Goal: Information Seeking & Learning: Learn about a topic

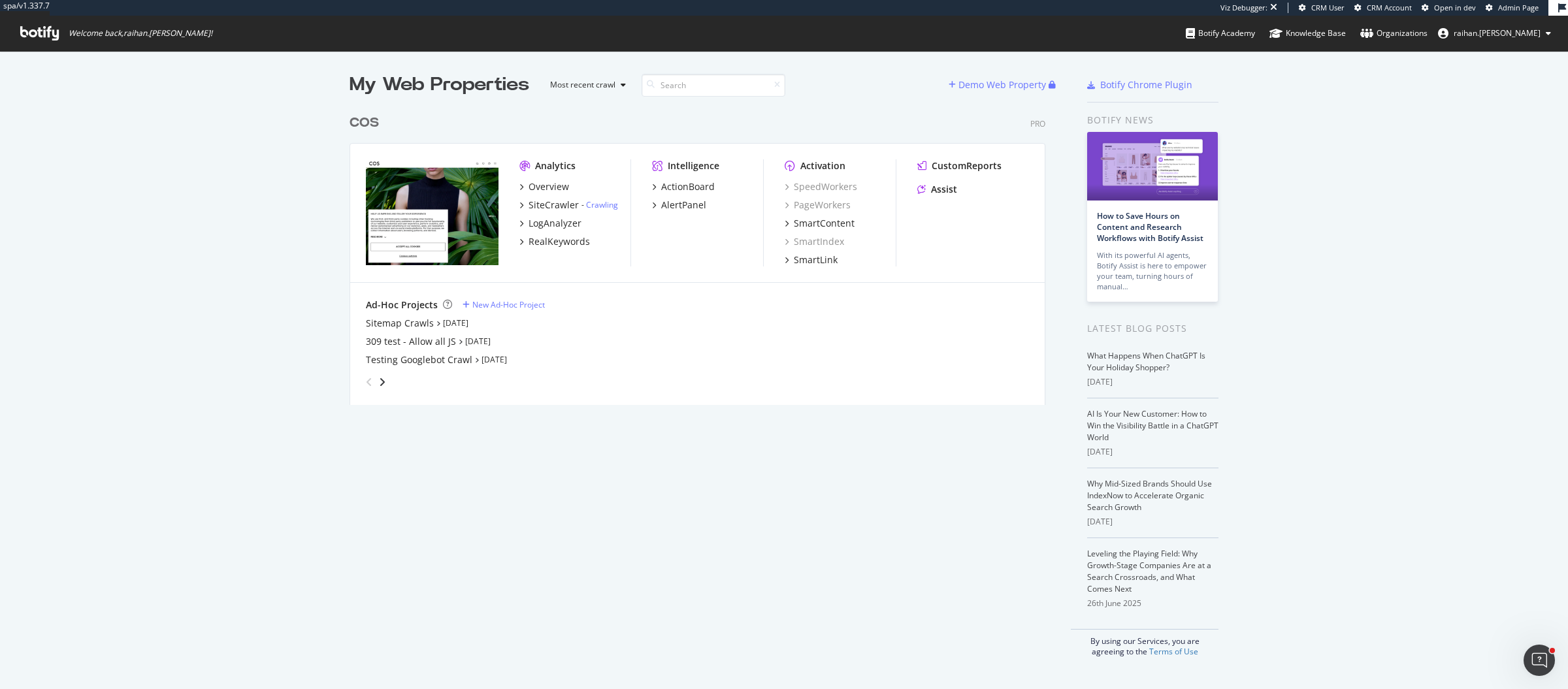
scroll to position [676, 1544]
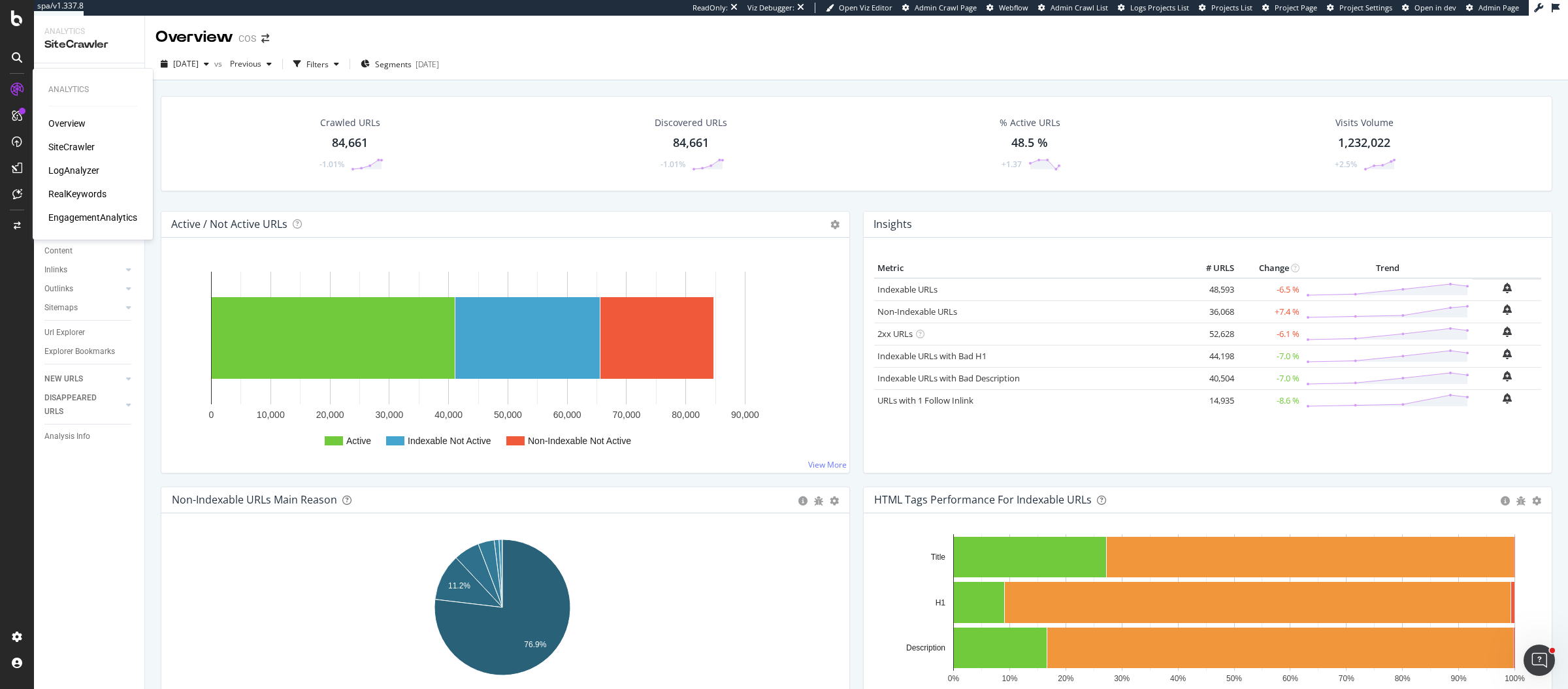
click at [80, 191] on div "RealKeywords" at bounding box center [77, 194] width 58 height 13
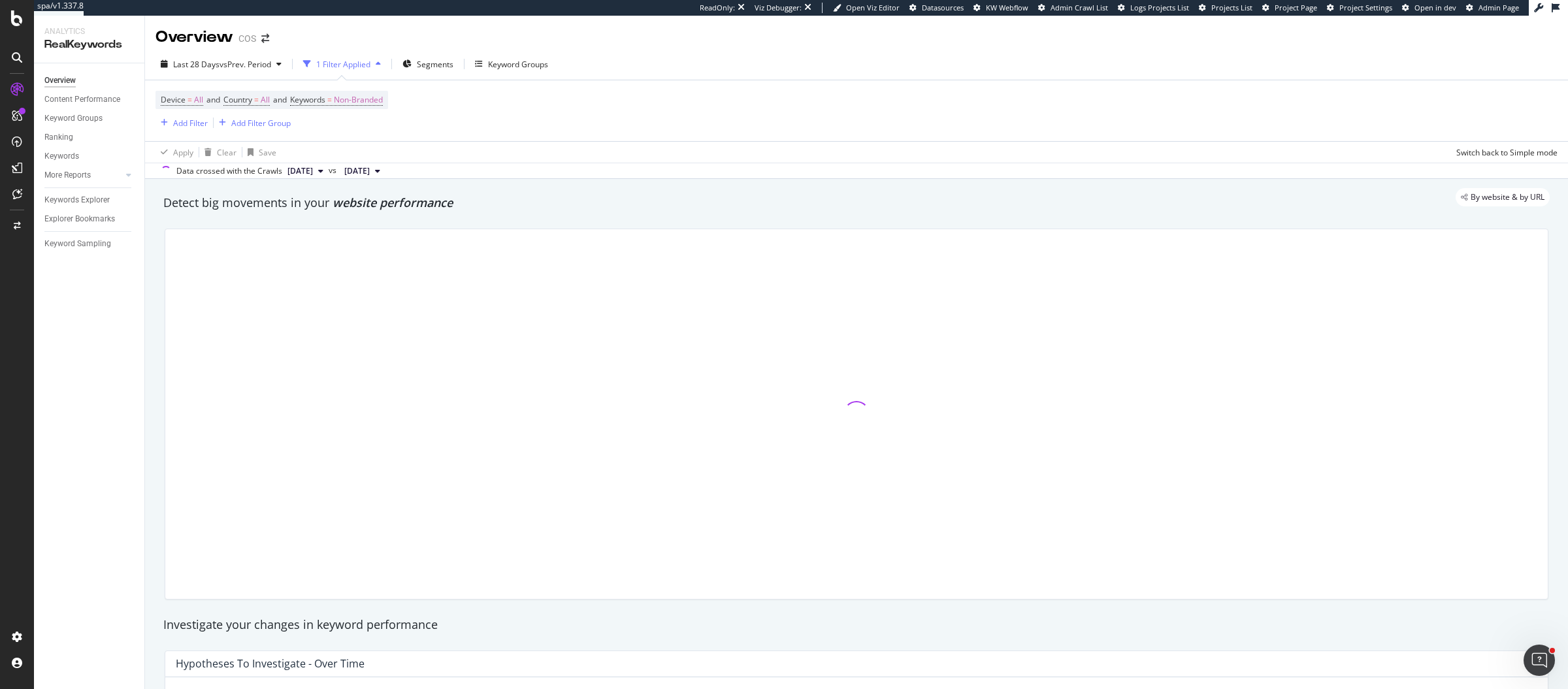
click at [83, 192] on div "Keywords Explorer" at bounding box center [94, 200] width 100 height 19
click at [86, 197] on div "Keywords Explorer" at bounding box center [77, 200] width 66 height 13
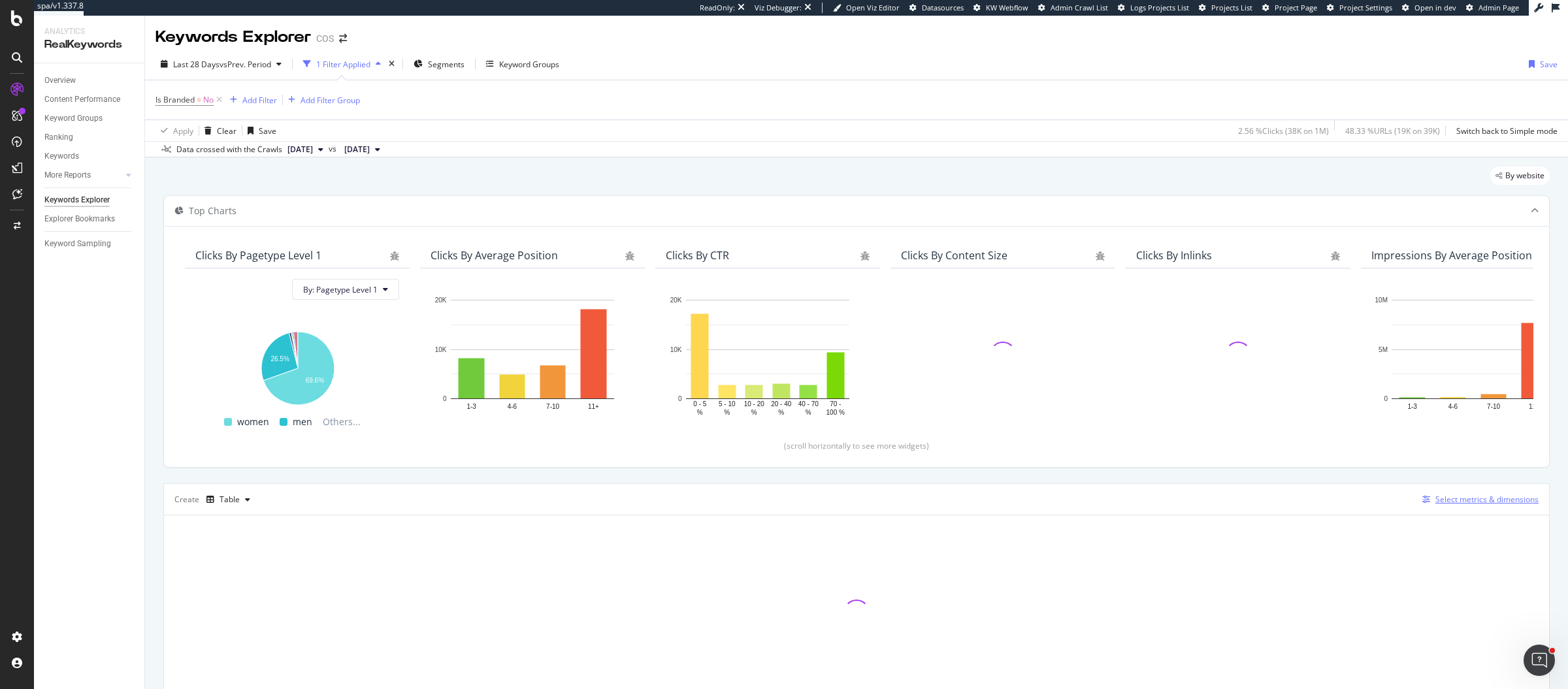
click at [1476, 496] on div "Select metrics & dimensions" at bounding box center [1486, 499] width 104 height 11
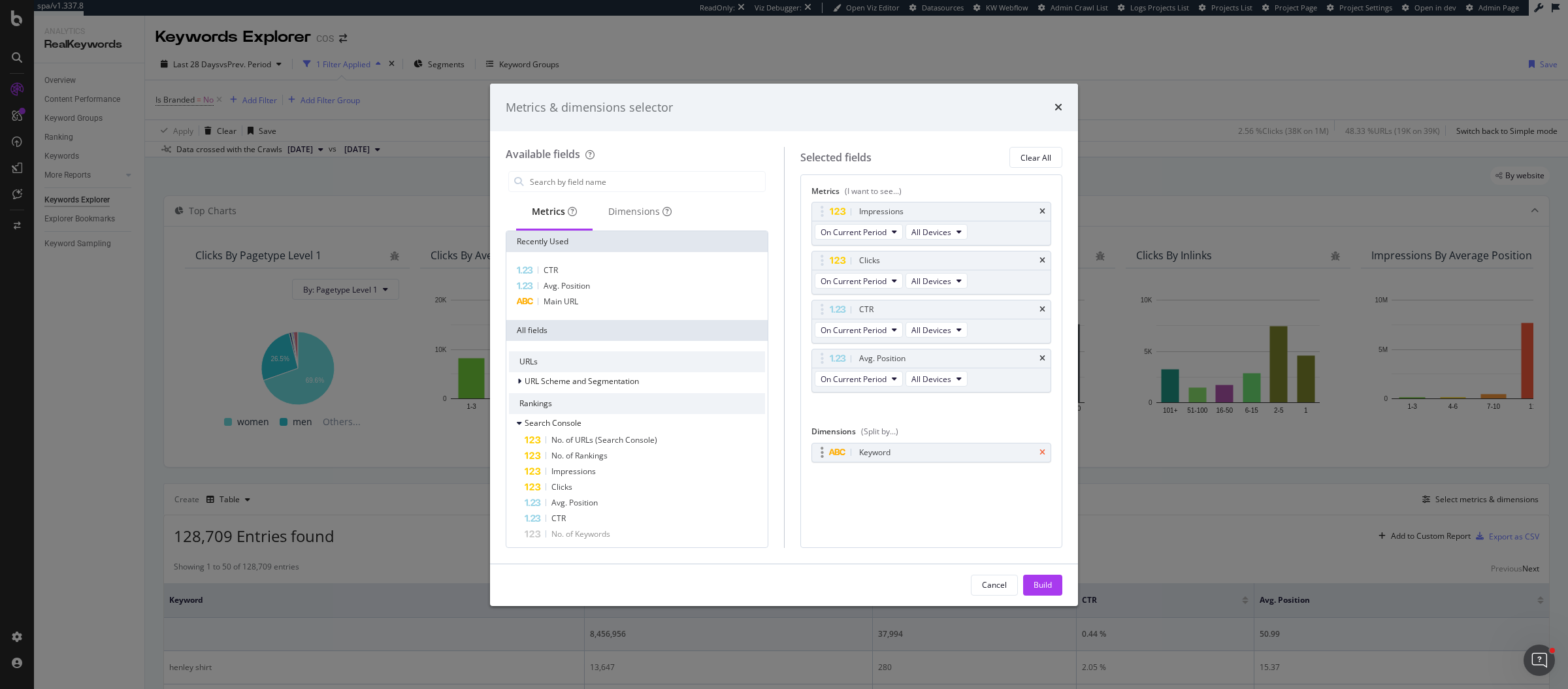
click at [1043, 448] on icon "times" at bounding box center [1042, 452] width 6 height 8
click at [628, 226] on div "Dimensions" at bounding box center [640, 212] width 95 height 36
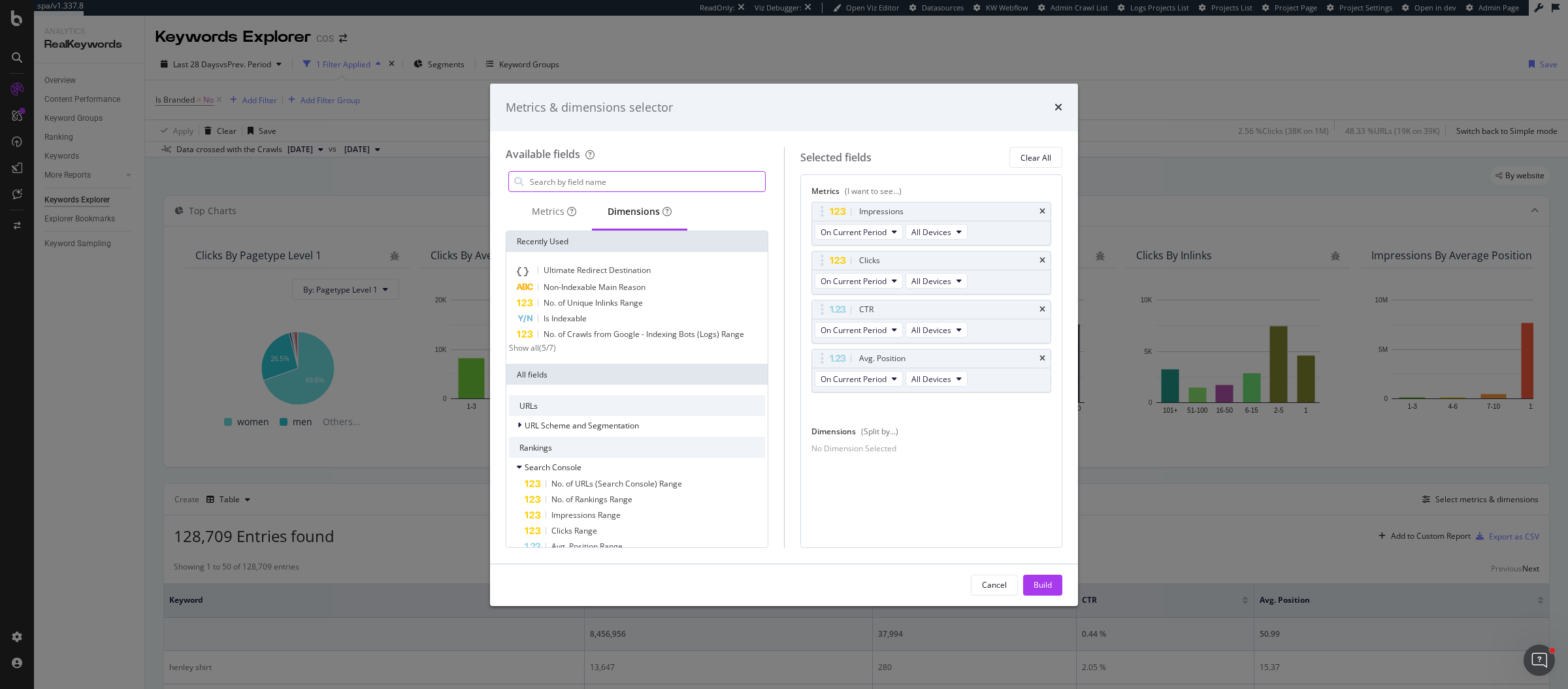
click at [624, 181] on input "modal" at bounding box center [646, 181] width 237 height 19
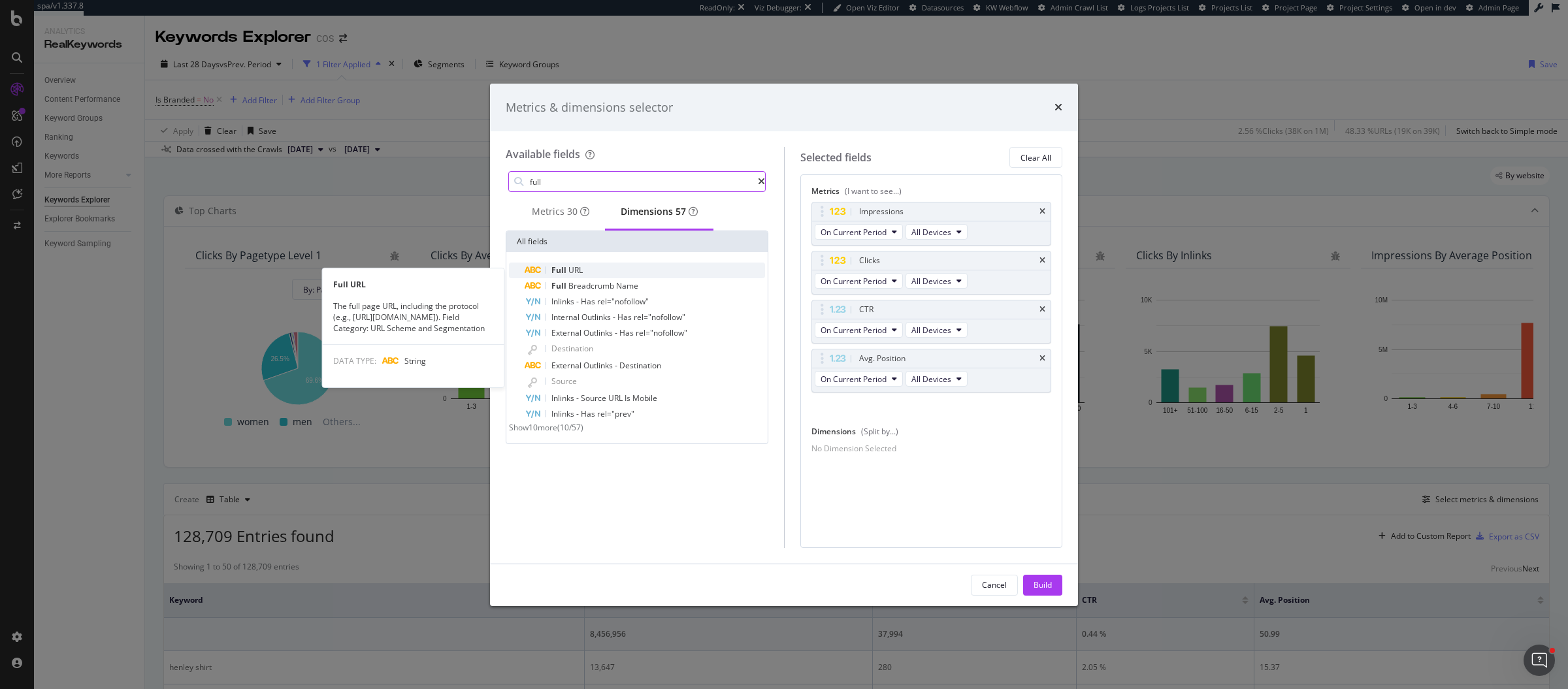
type input "full"
click at [625, 278] on div "Full URL" at bounding box center [645, 270] width 241 height 16
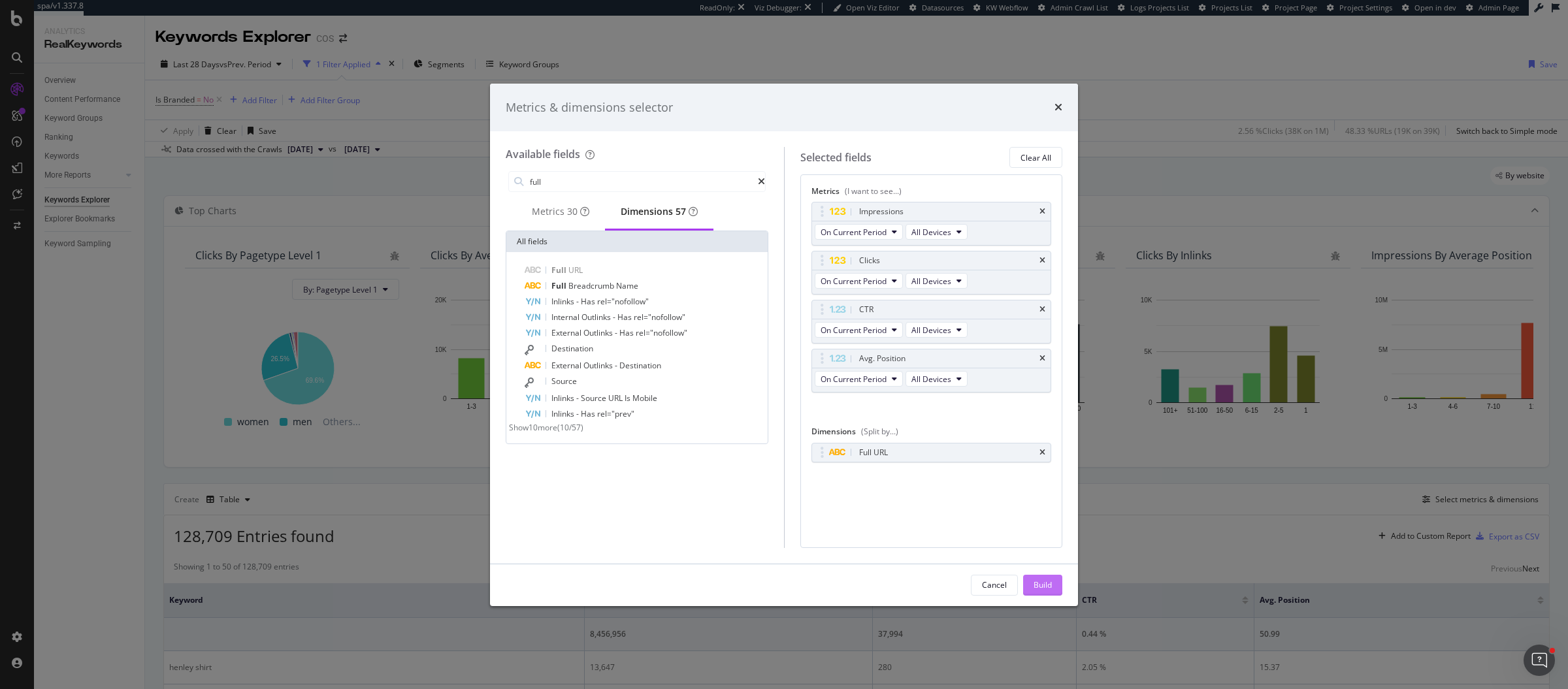
click at [1044, 580] on div "Build" at bounding box center [1043, 585] width 19 height 11
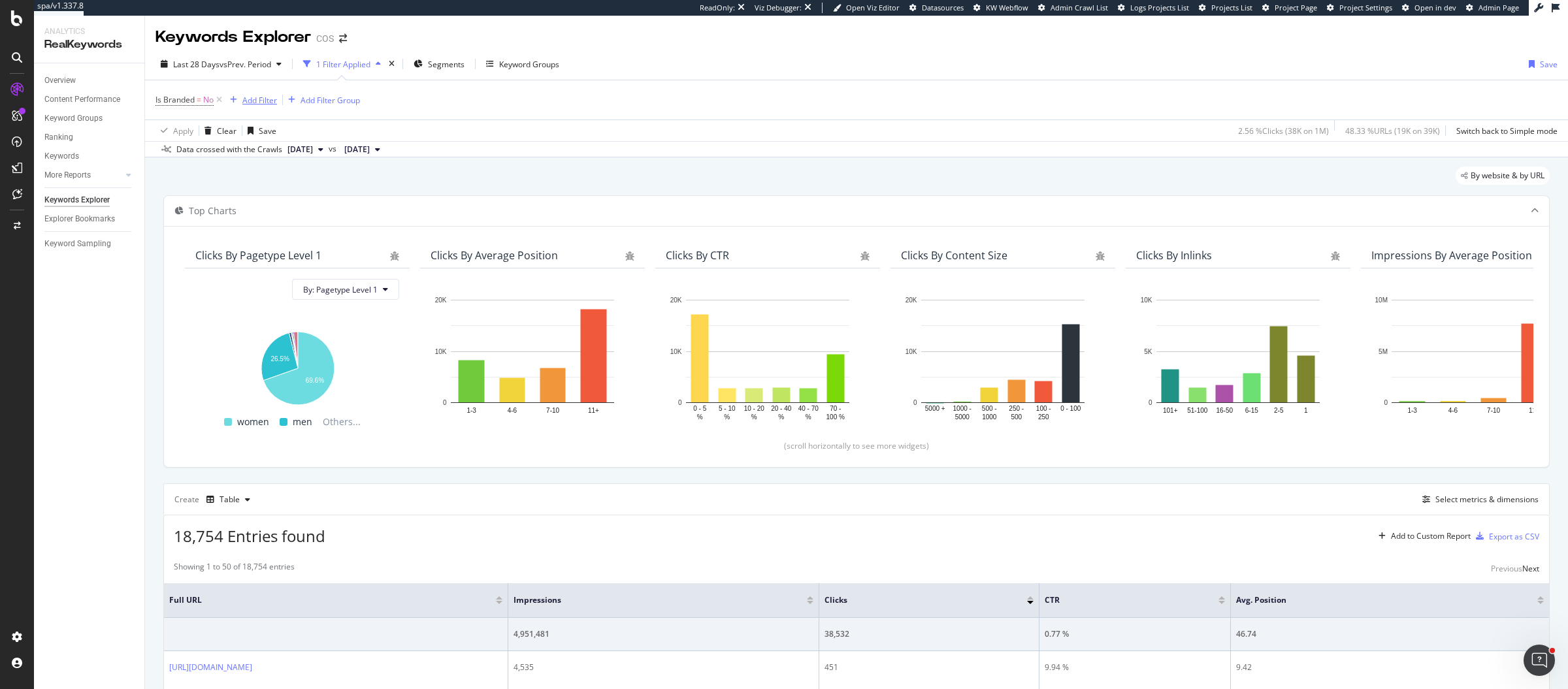
click at [266, 101] on div "Add Filter" at bounding box center [259, 100] width 35 height 11
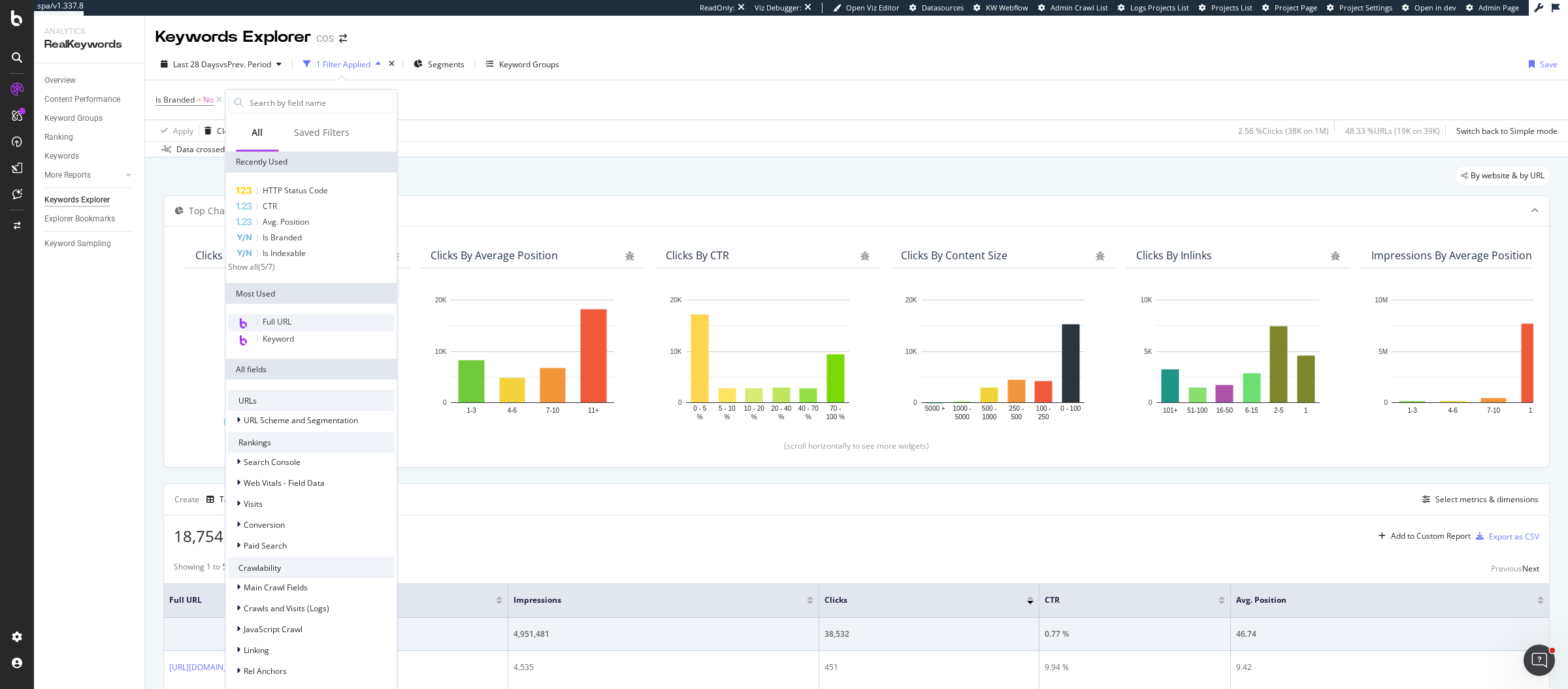
click at [273, 326] on span "Full URL" at bounding box center [277, 321] width 29 height 11
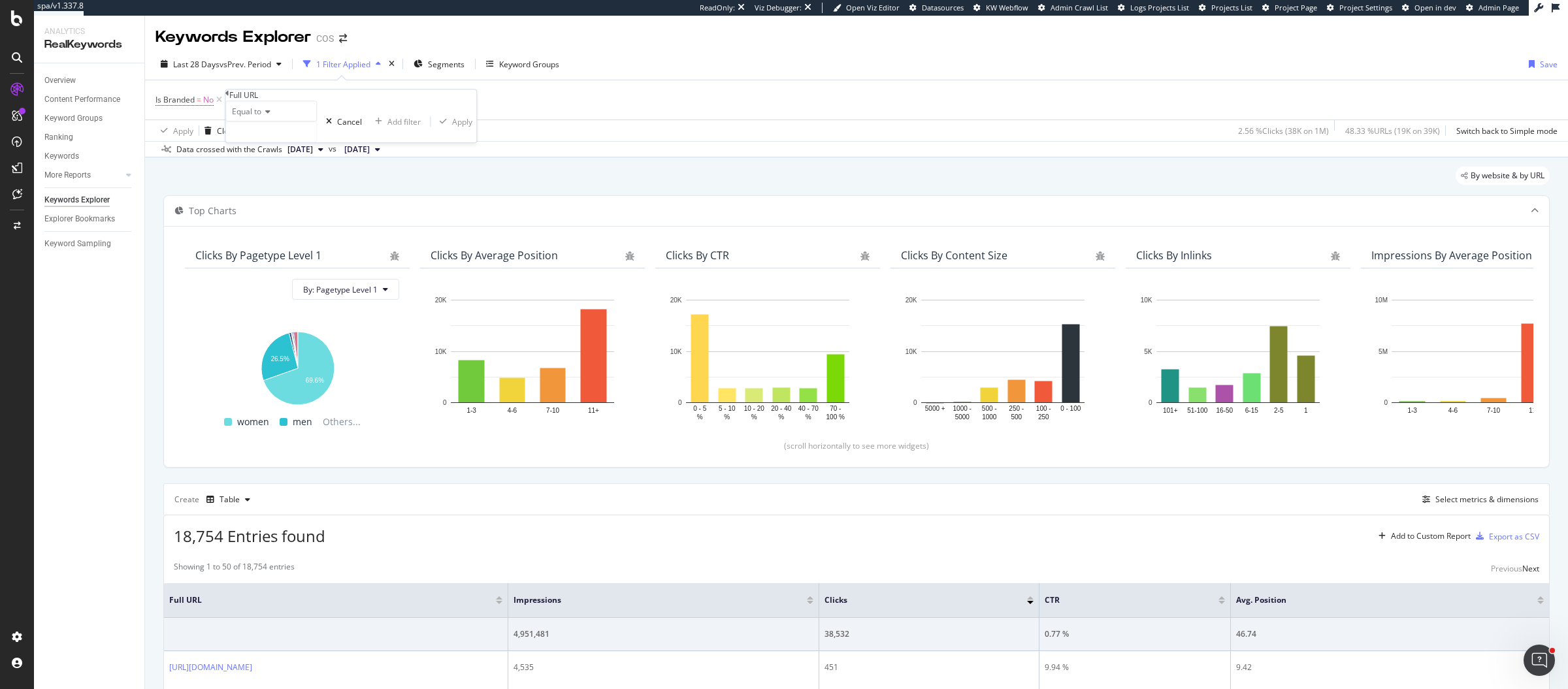
click at [270, 115] on icon at bounding box center [266, 111] width 9 height 8
click at [279, 218] on div "Contains" at bounding box center [271, 211] width 90 height 13
paste input "?color_filter"
type input "?color_filter"
click at [442, 125] on div "button" at bounding box center [450, 121] width 18 height 8
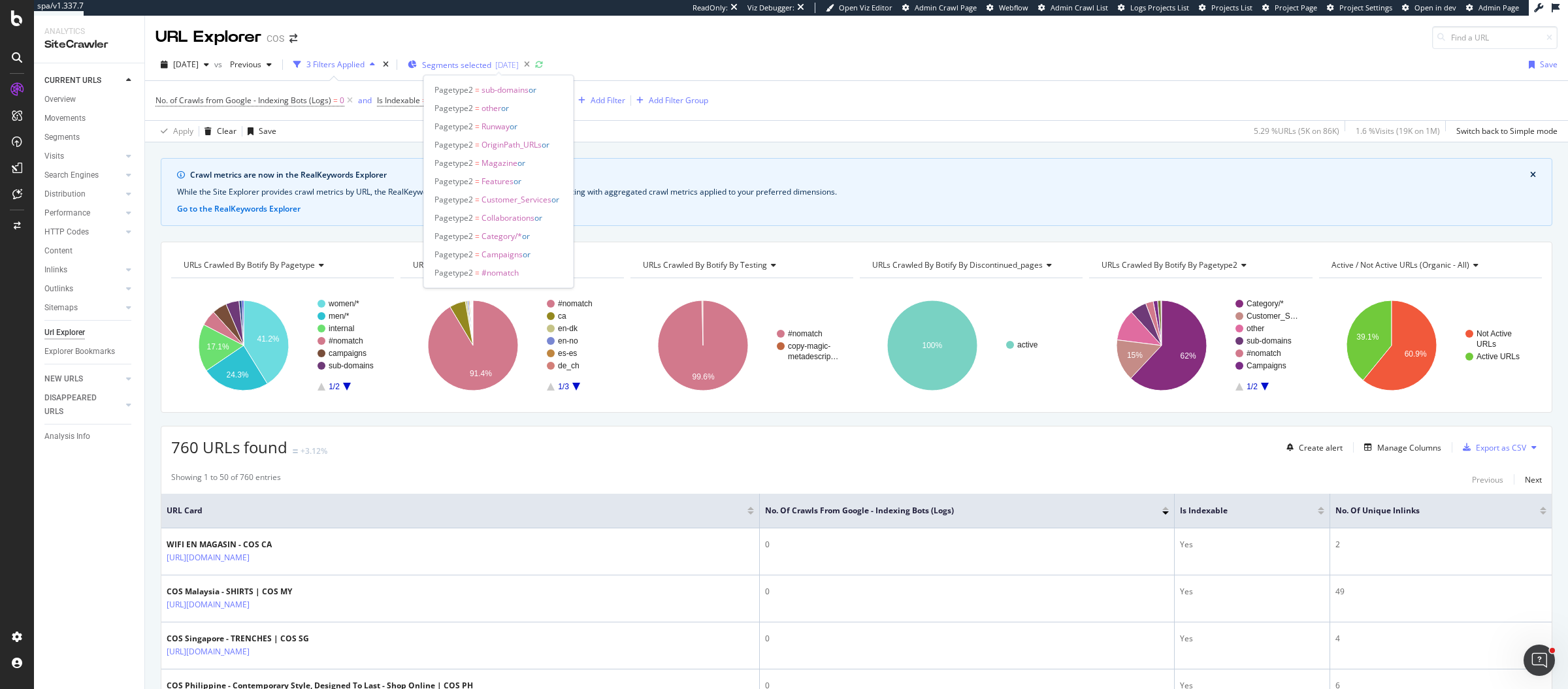
click at [489, 63] on span "Segments selected" at bounding box center [456, 65] width 69 height 11
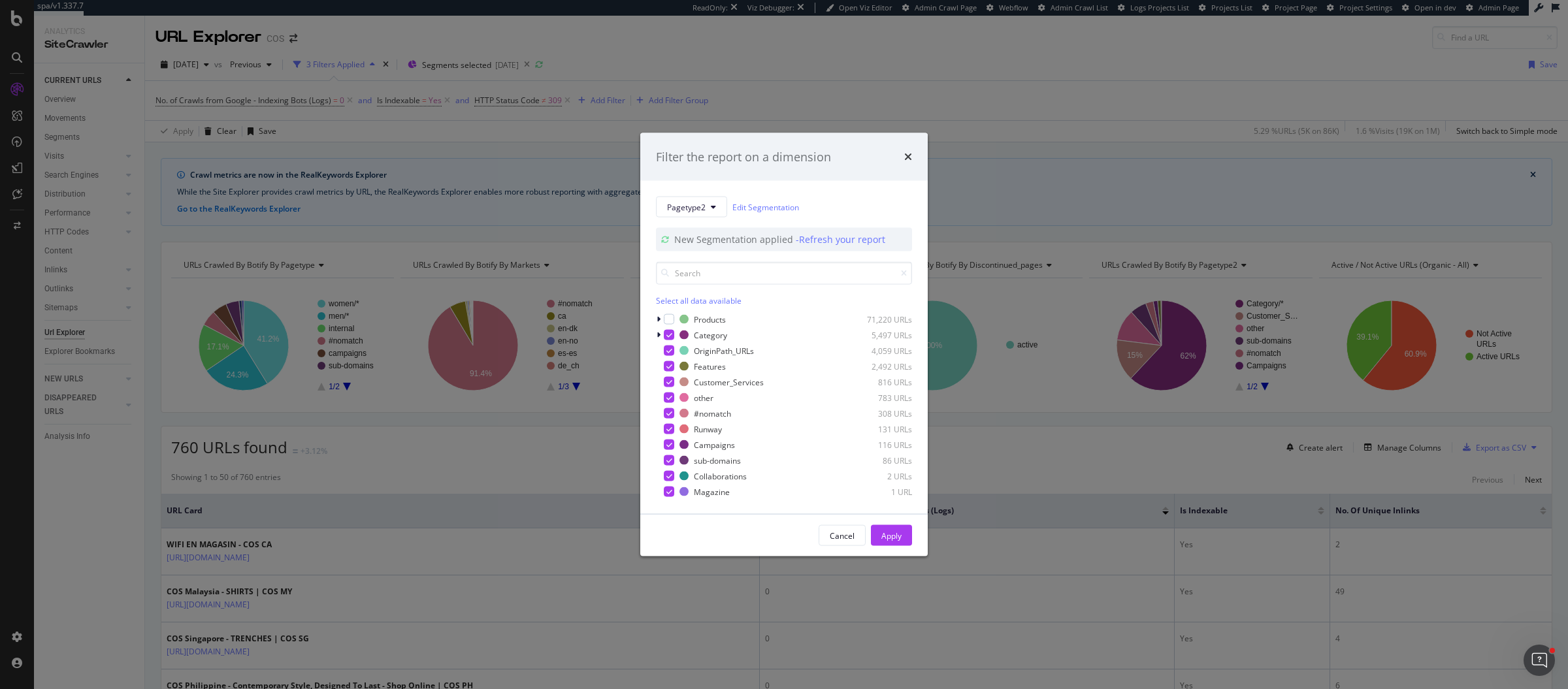
click at [675, 53] on div "Filter the report on a dimension Pagetype2 Edit Segmentation New Segmentation a…" at bounding box center [784, 344] width 1568 height 689
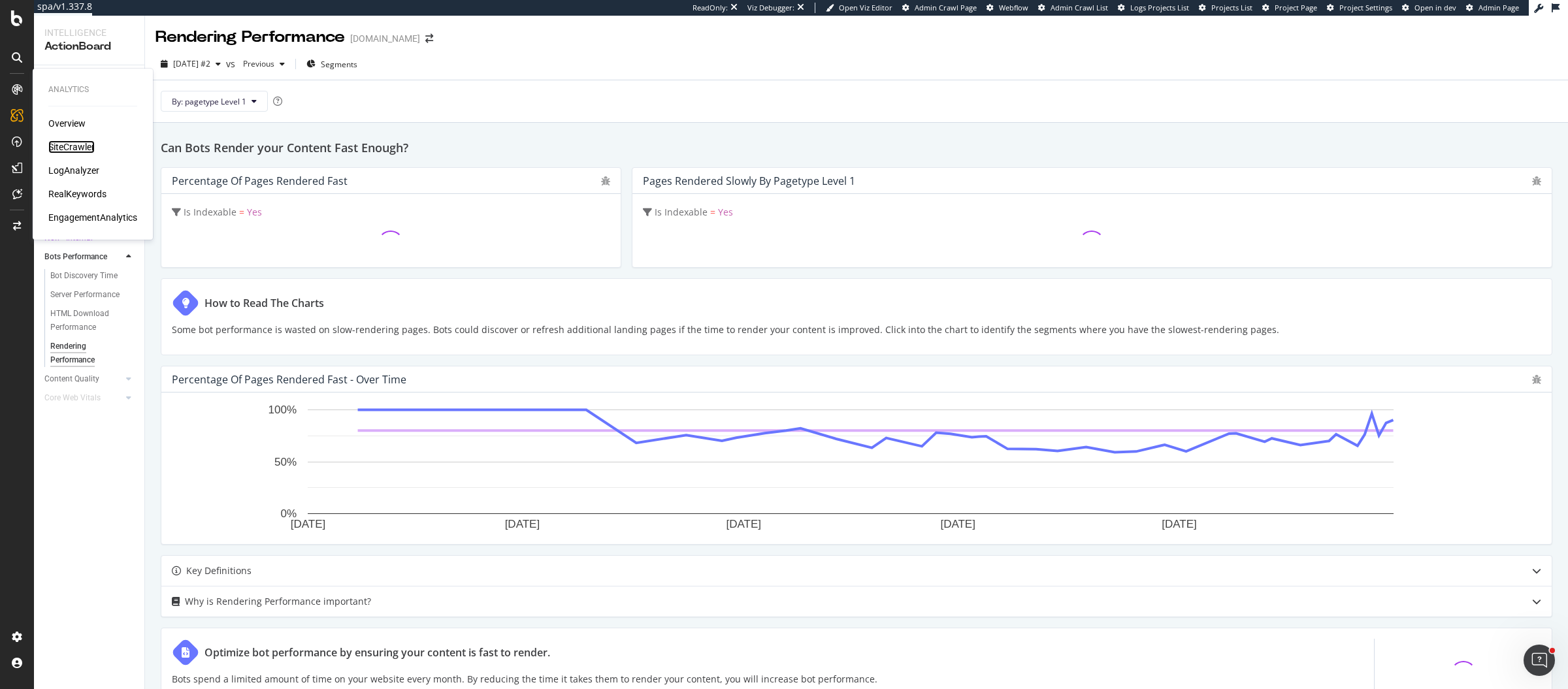
click at [62, 148] on div "SiteCrawler" at bounding box center [71, 147] width 46 height 13
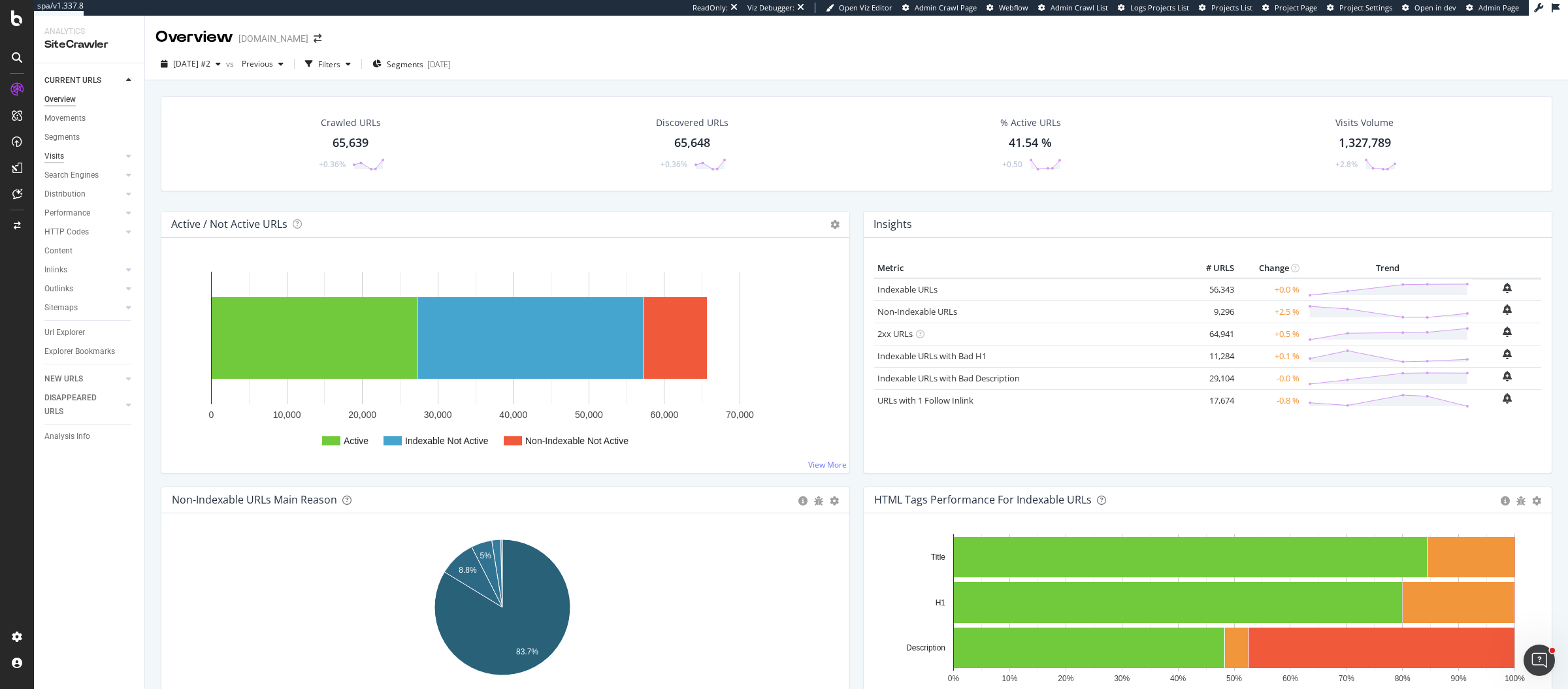
click at [56, 151] on div "Visits" at bounding box center [54, 156] width 19 height 13
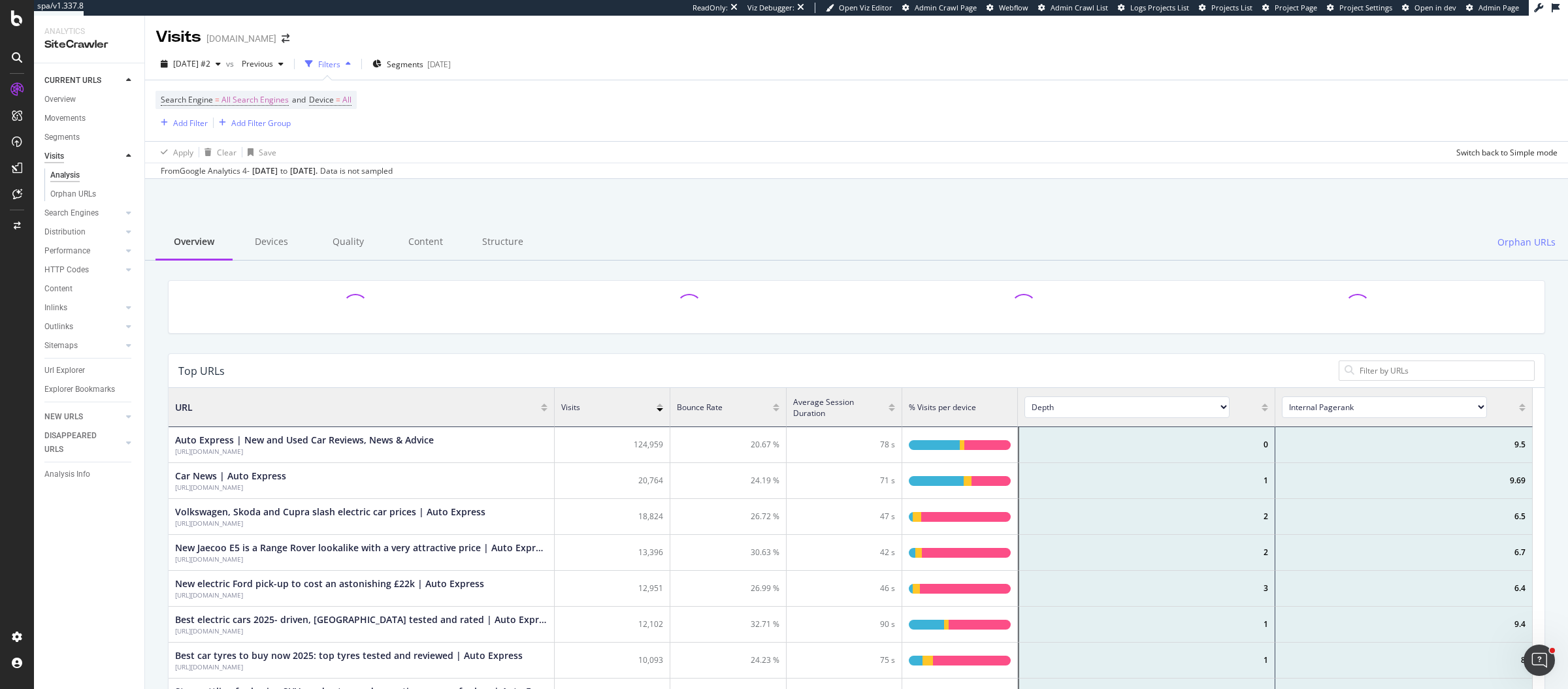
scroll to position [379, 1352]
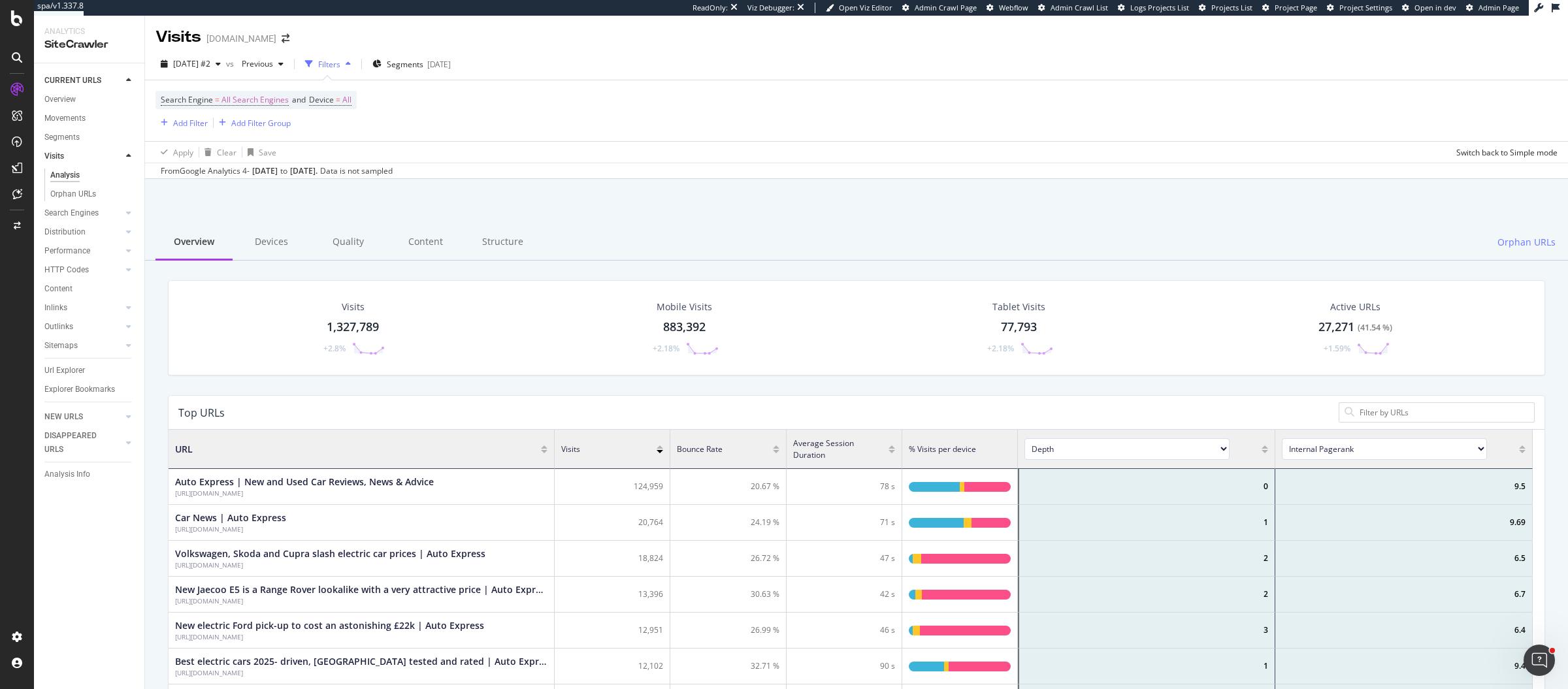
click at [489, 135] on div "Search Engine = All Search Engines and Device = All Add Filter Add Filter Group" at bounding box center [857, 110] width 1402 height 61
click at [1190, 135] on div "Search Engine = All Search Engines and Device = All Add Filter Add Filter Group" at bounding box center [857, 110] width 1402 height 61
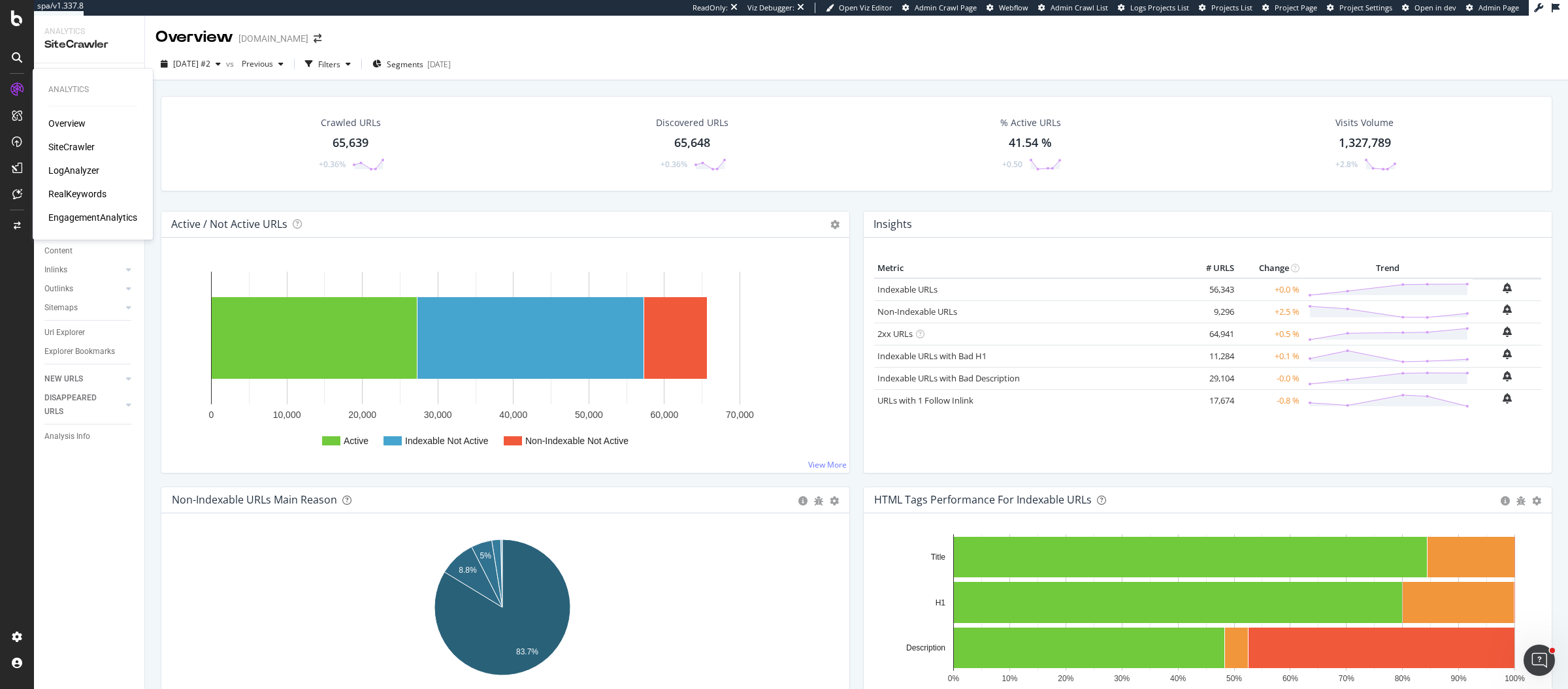
click at [51, 119] on div "Overview" at bounding box center [66, 124] width 37 height 13
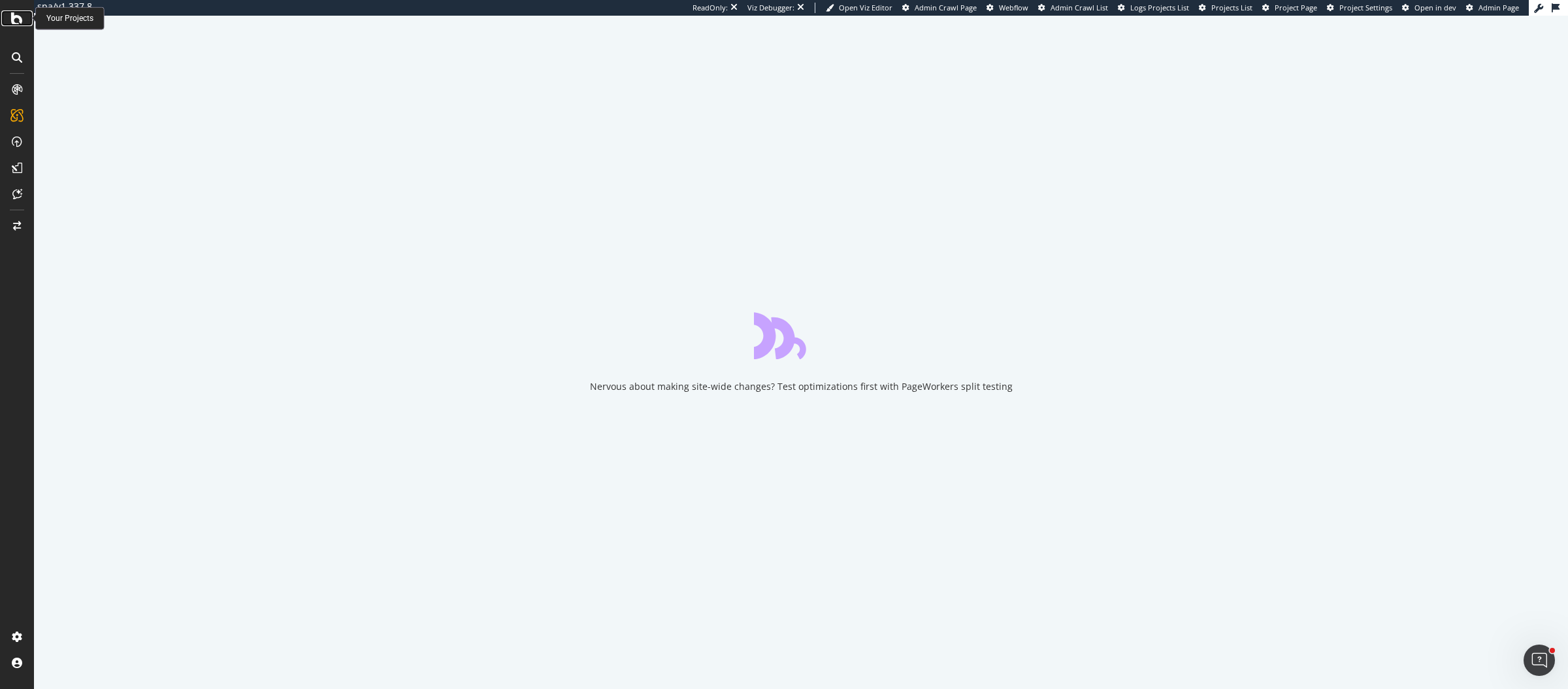
click at [16, 22] on icon at bounding box center [17, 18] width 12 height 16
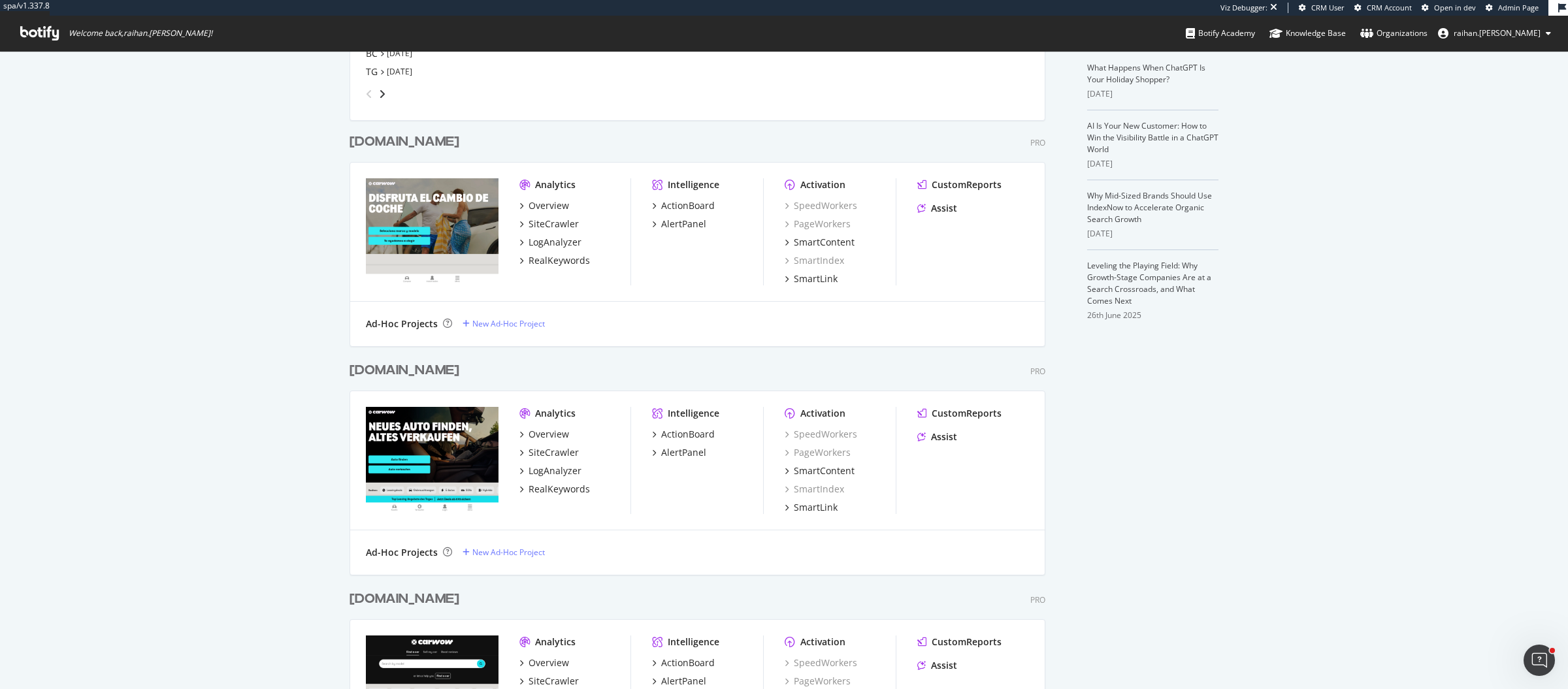
scroll to position [421, 0]
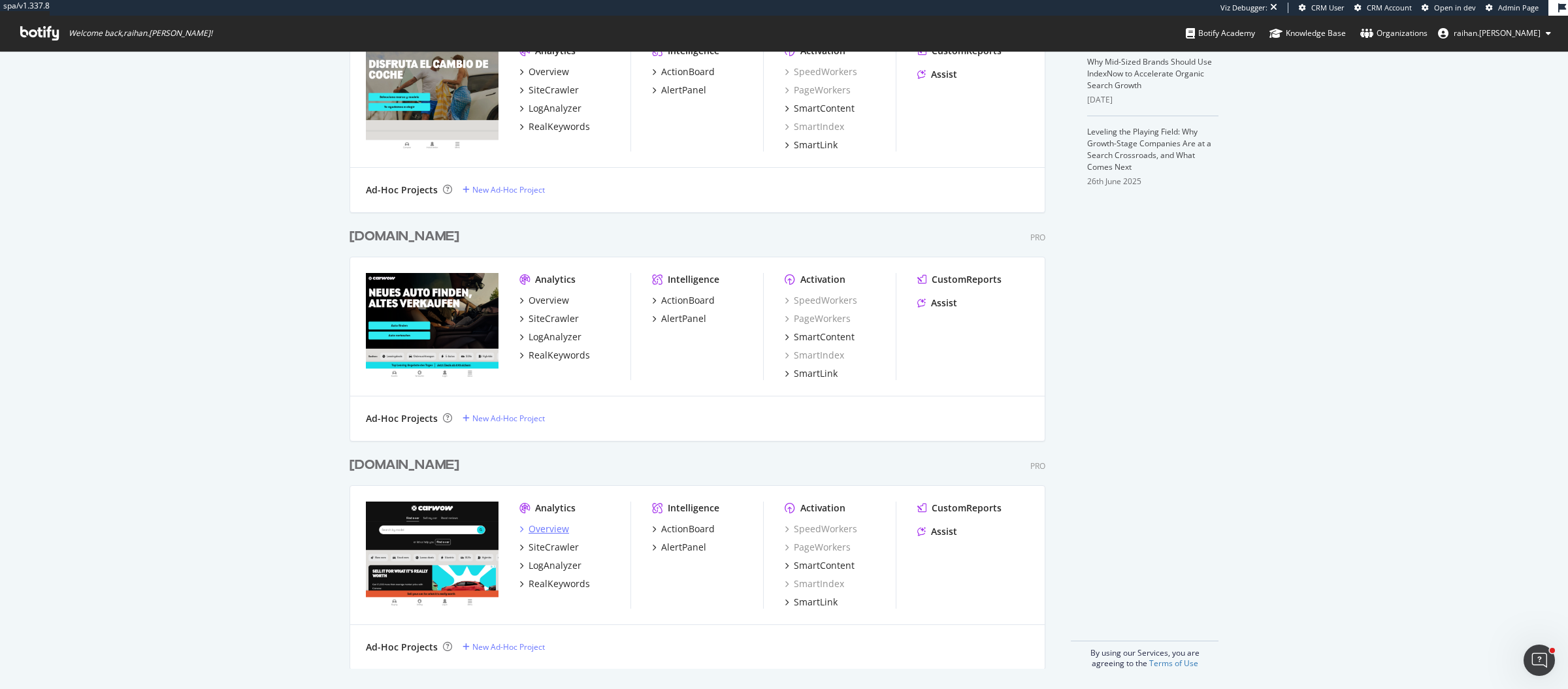
click at [550, 533] on div "Overview" at bounding box center [549, 529] width 40 height 13
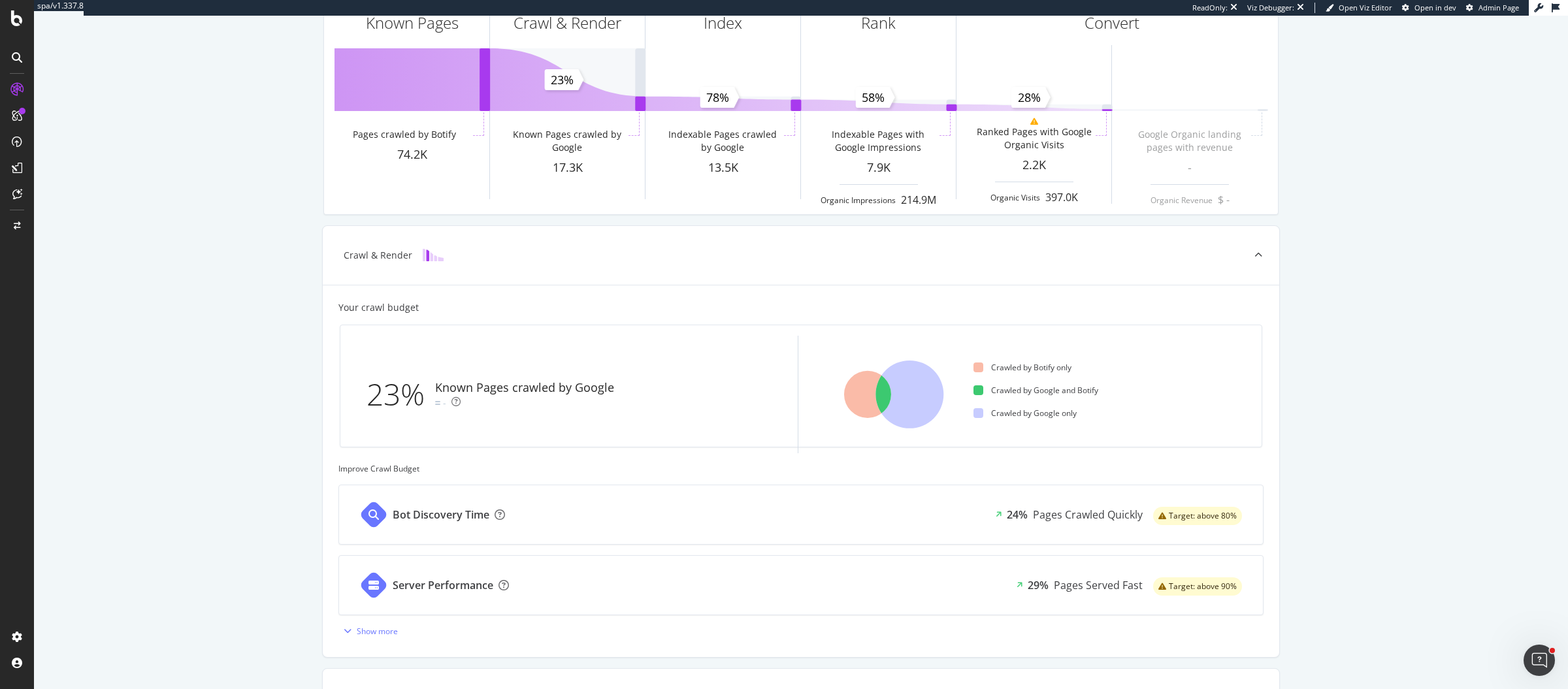
scroll to position [84, 0]
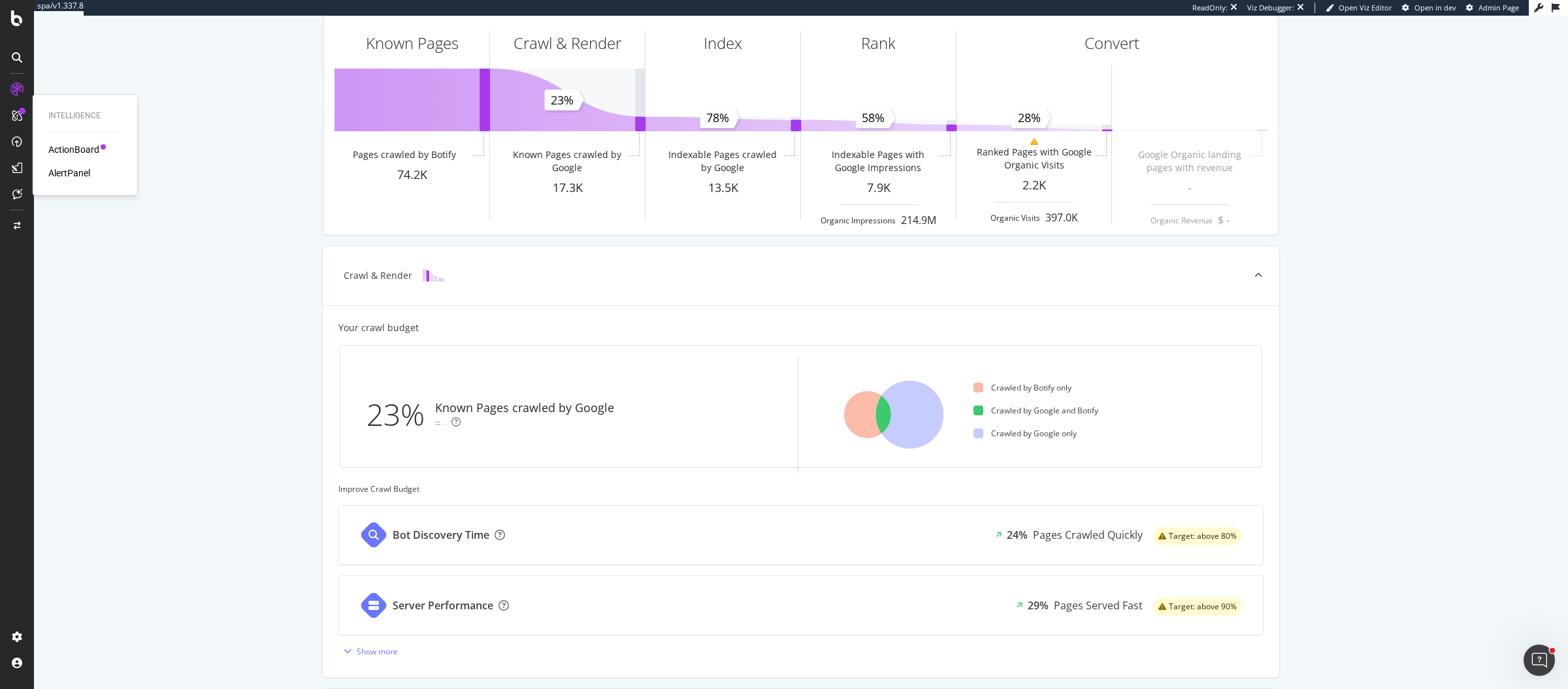
click at [66, 146] on div "ActionBoard" at bounding box center [73, 150] width 51 height 13
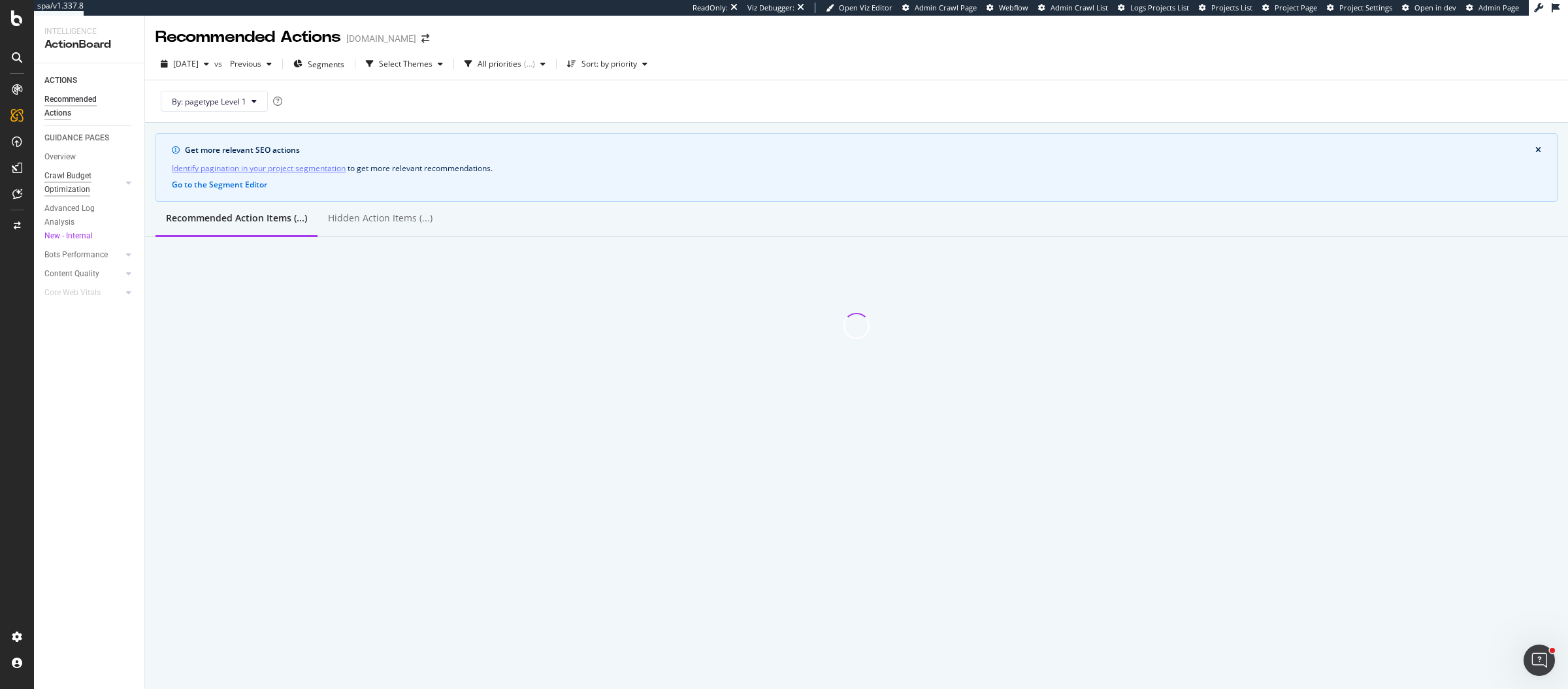
click at [66, 192] on div "Crawl Budget Optimization" at bounding box center [79, 183] width 69 height 28
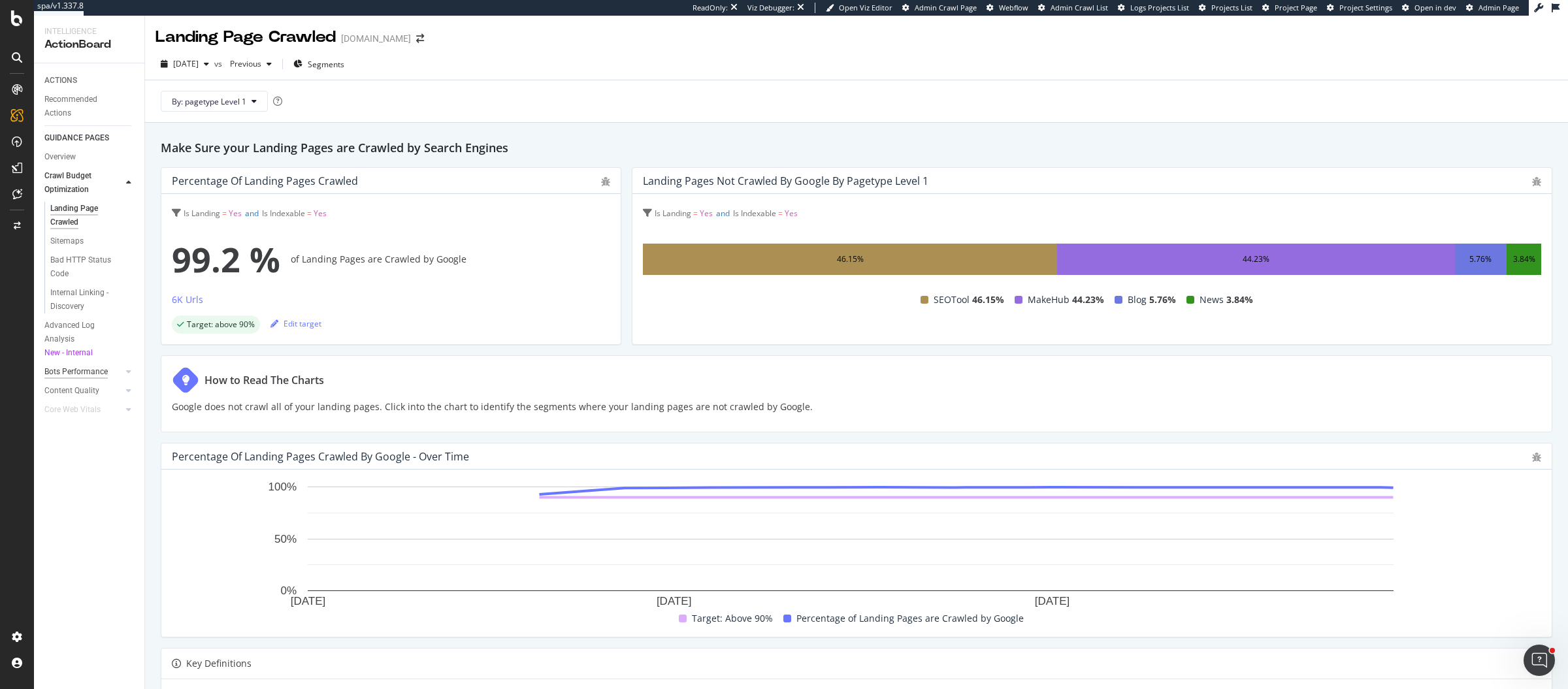
click at [79, 371] on div "Bots Performance" at bounding box center [76, 372] width 63 height 13
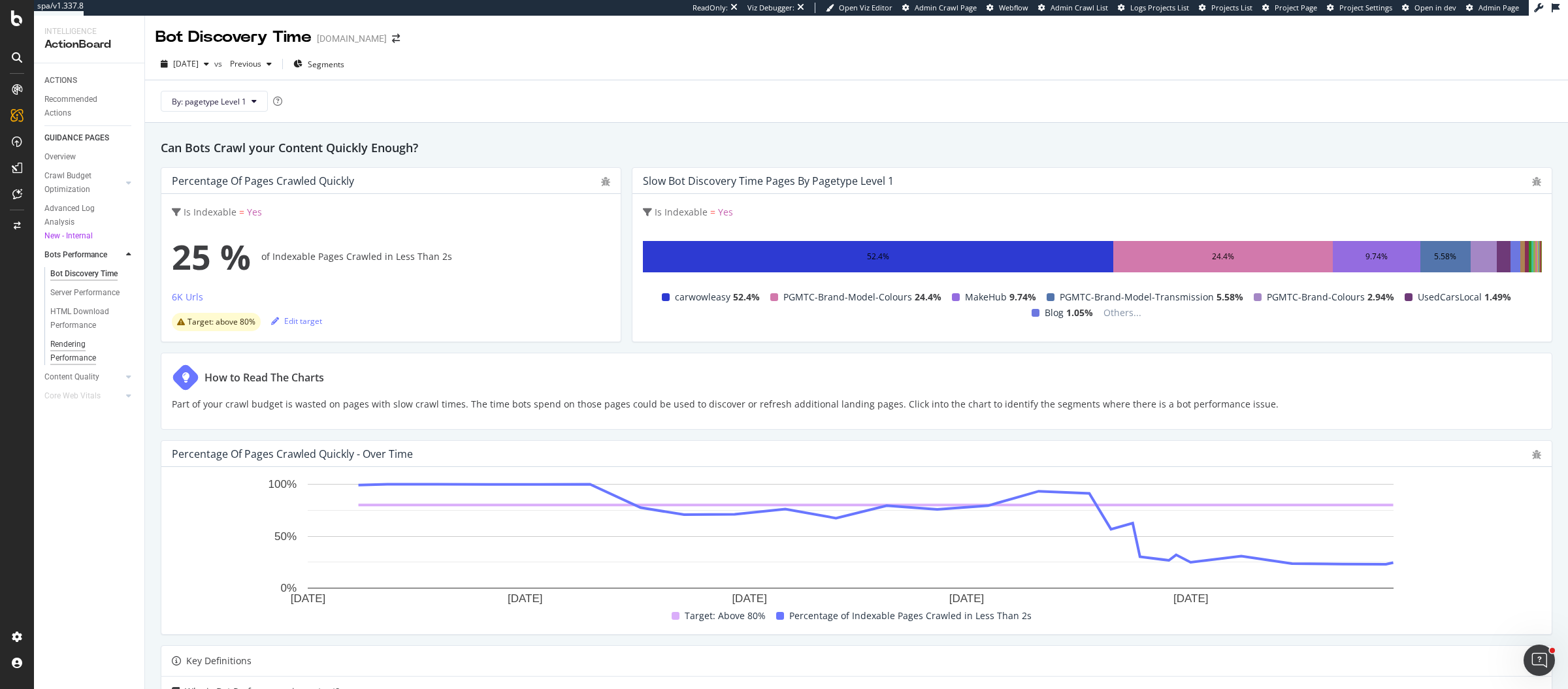
click at [74, 358] on div "Rendering Performance" at bounding box center [87, 351] width 73 height 28
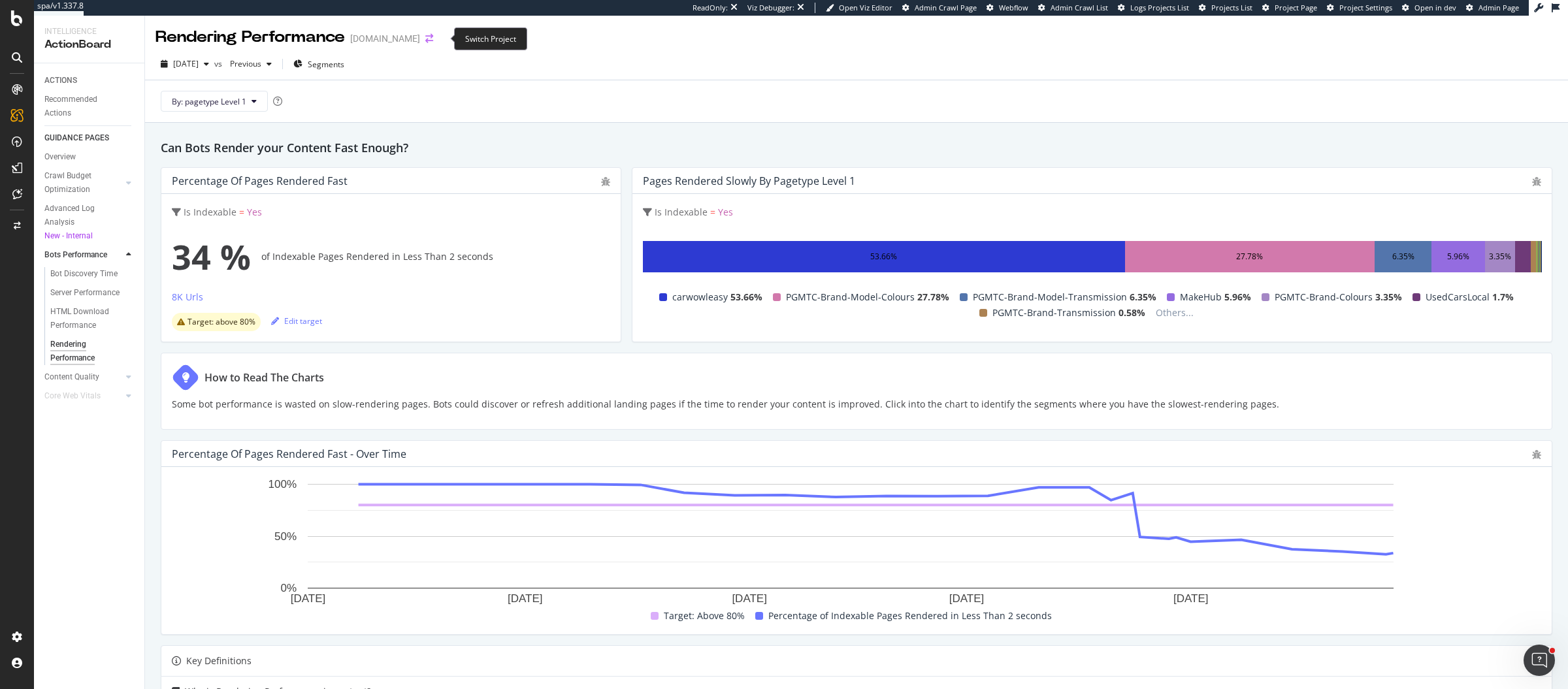
click at [433, 36] on icon "arrow-right-arrow-left" at bounding box center [428, 38] width 8 height 9
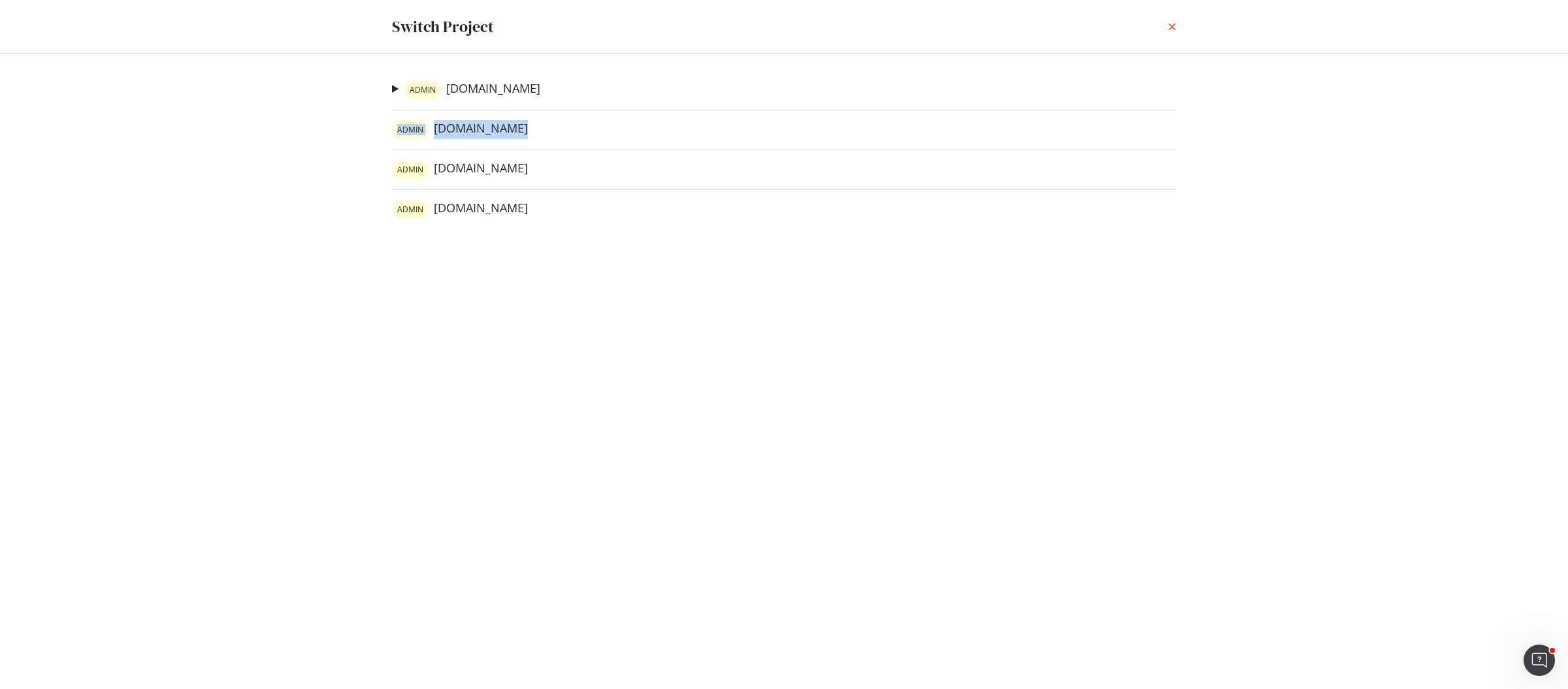
click at [1174, 24] on icon "times" at bounding box center [1172, 27] width 8 height 10
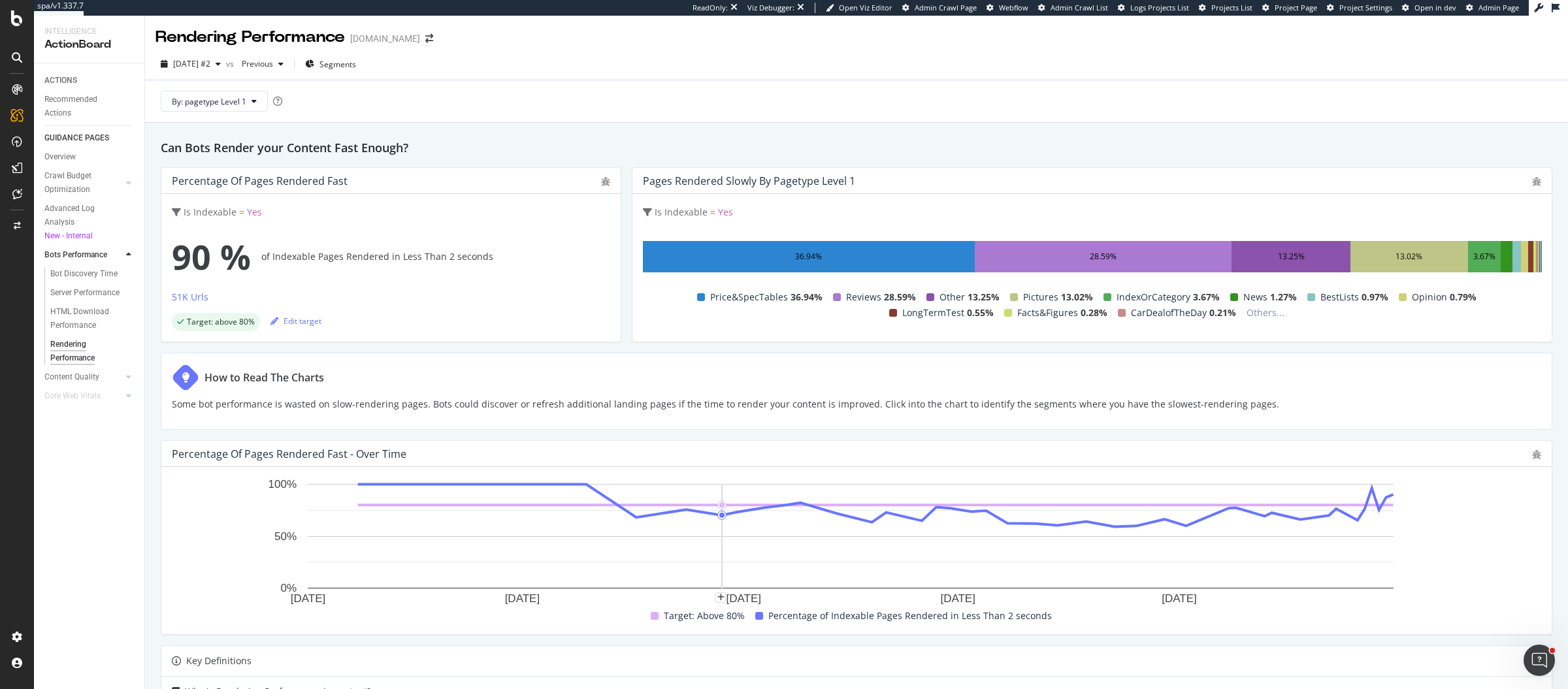
scroll to position [175, 0]
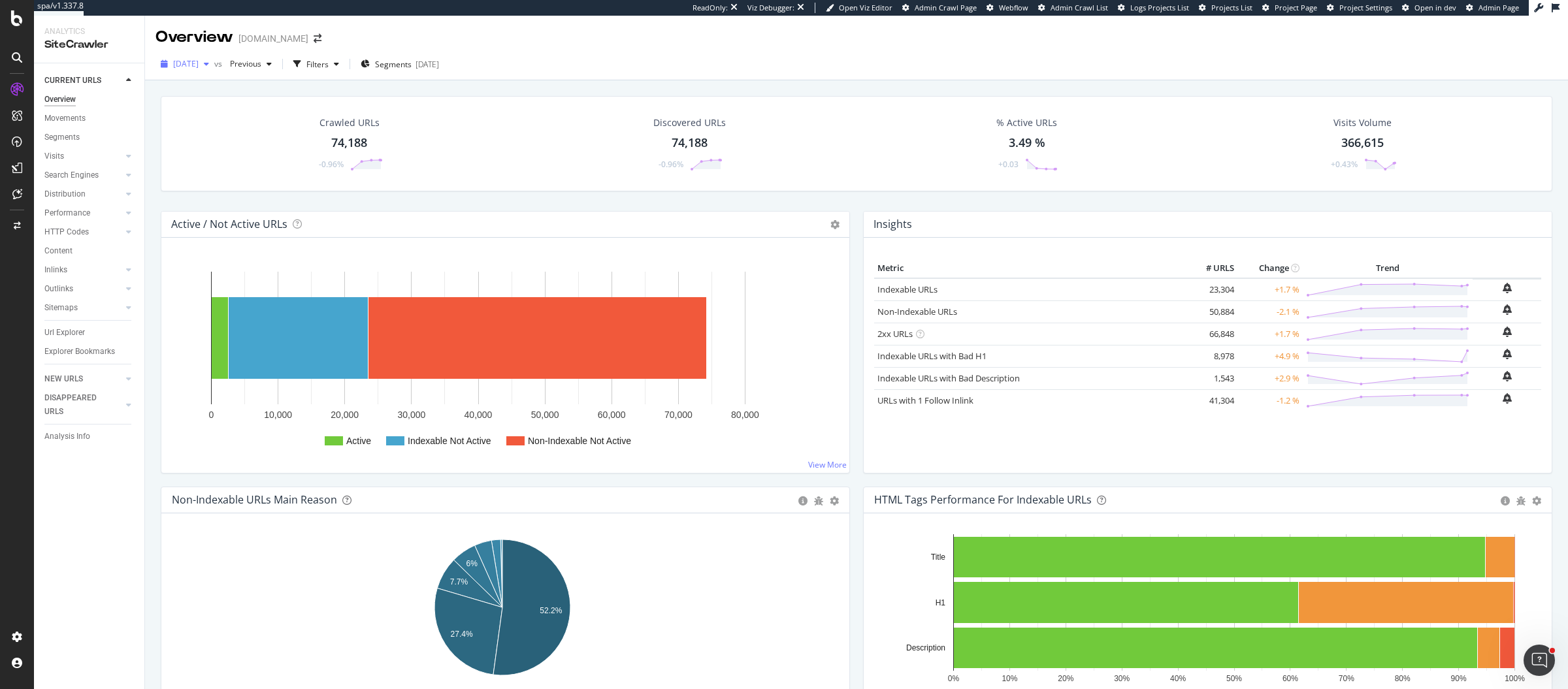
click at [200, 57] on div "2025 Aug. 29th" at bounding box center [185, 63] width 59 height 19
click at [226, 179] on div "2025 Jul. 25th" at bounding box center [208, 184] width 68 height 12
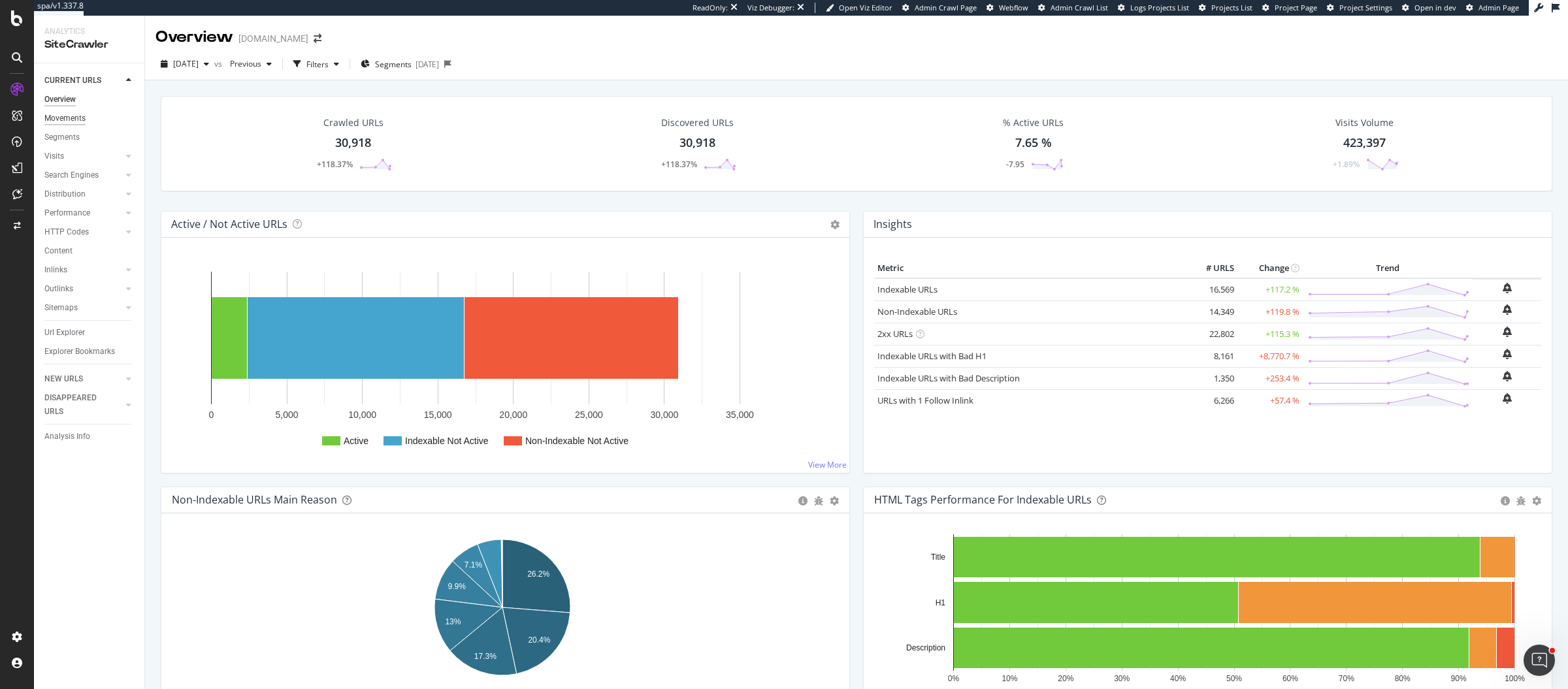
click at [65, 119] on div "Movements" at bounding box center [65, 119] width 41 height 13
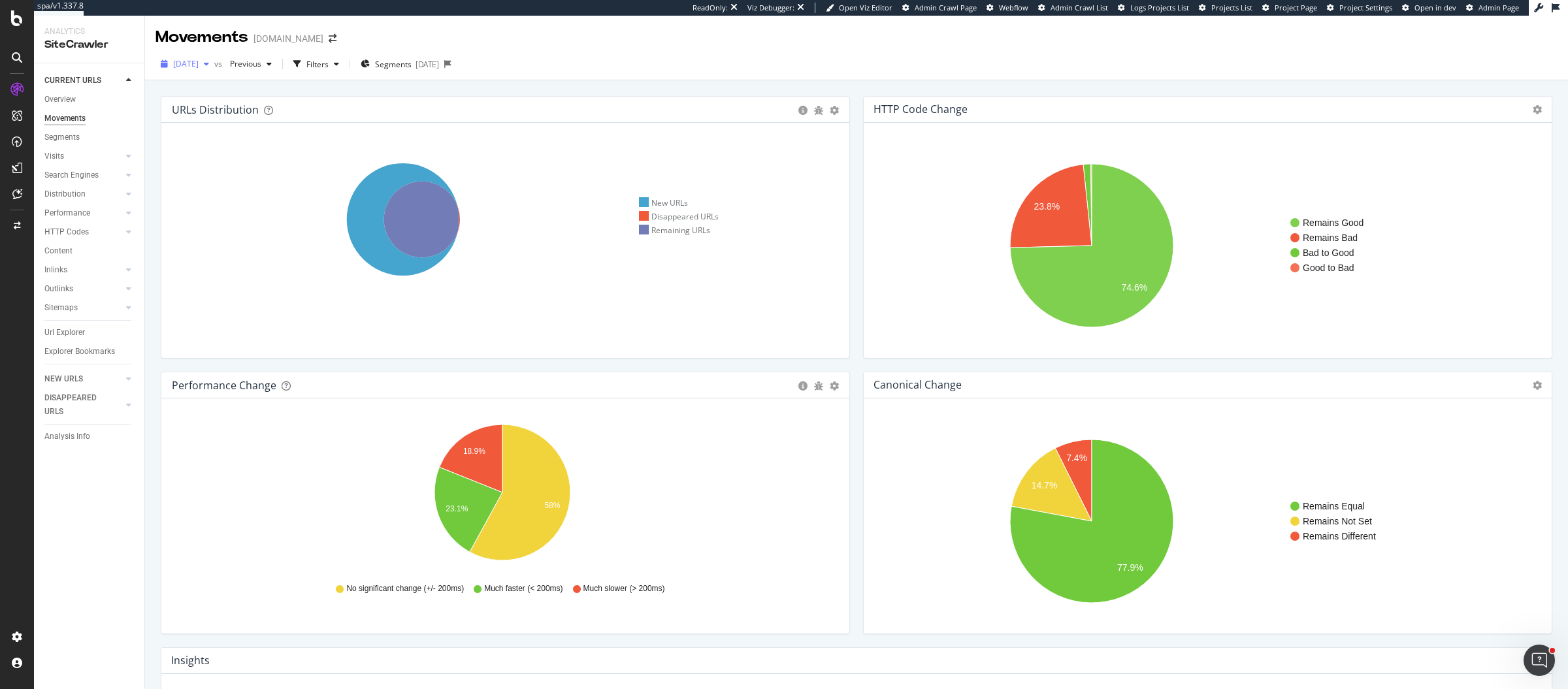
click at [194, 57] on div "2025 Jul. 25th" at bounding box center [185, 63] width 59 height 19
click at [215, 72] on div "2025 Jul. 25th" at bounding box center [185, 63] width 59 height 19
click at [263, 111] on div "14.2K URLs" at bounding box center [270, 111] width 40 height 12
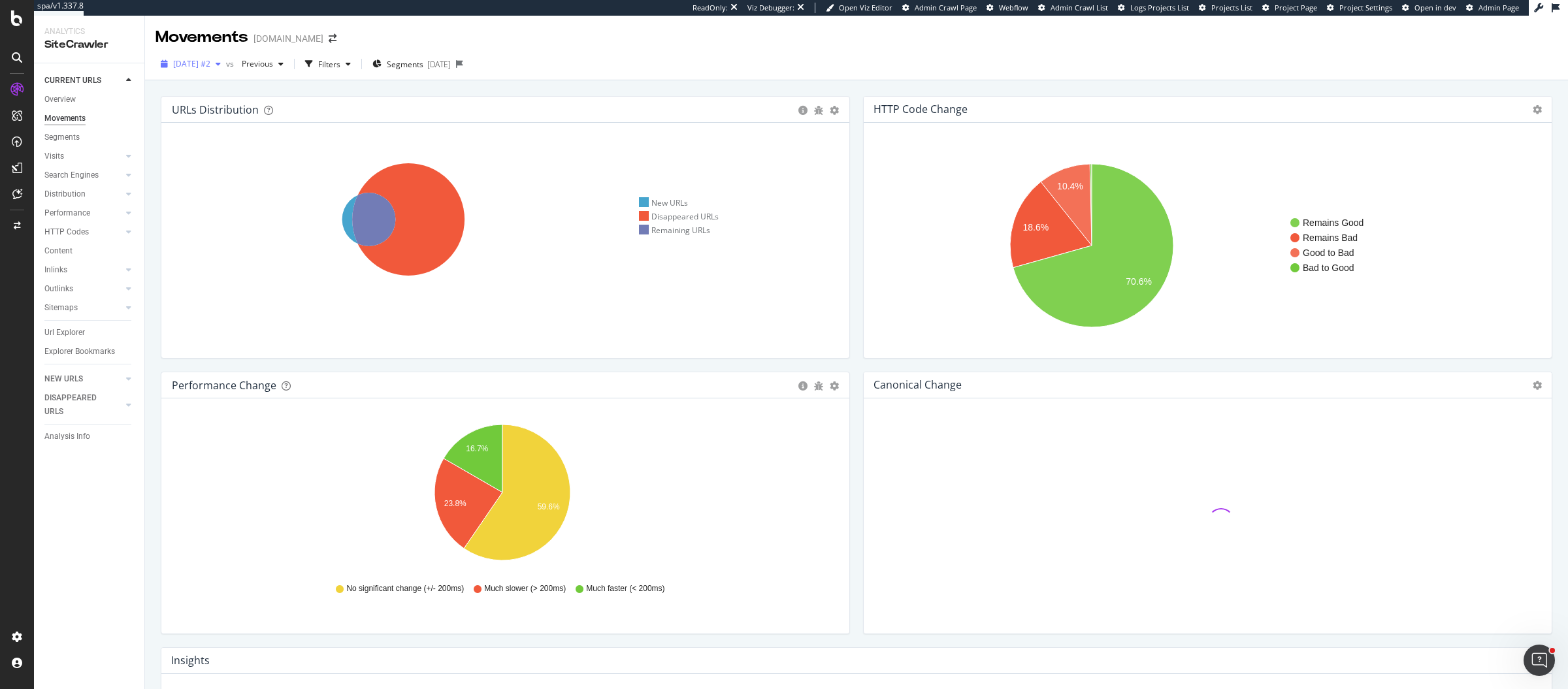
click at [210, 66] on span "2025 Jul. 24th #2" at bounding box center [192, 63] width 37 height 11
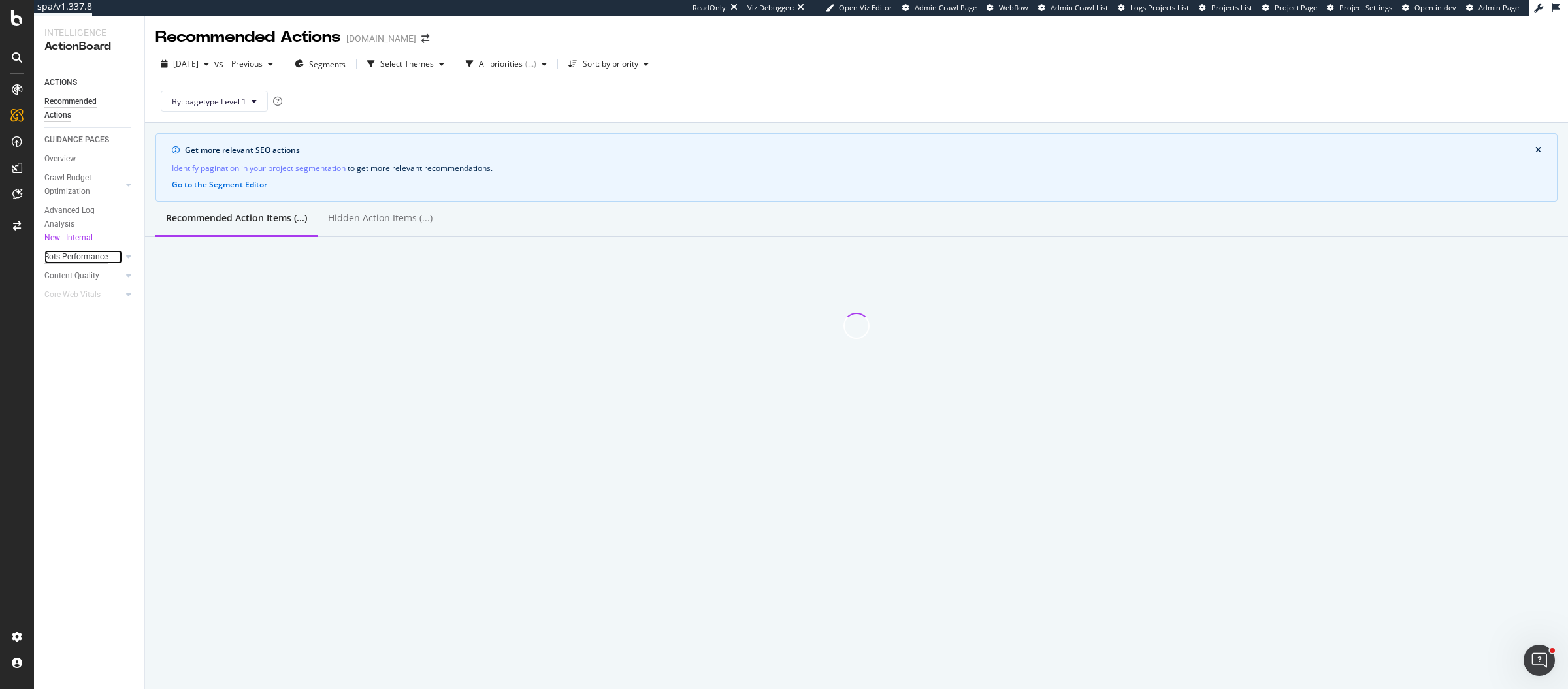
click at [106, 254] on div "Bots Performance" at bounding box center [76, 257] width 63 height 13
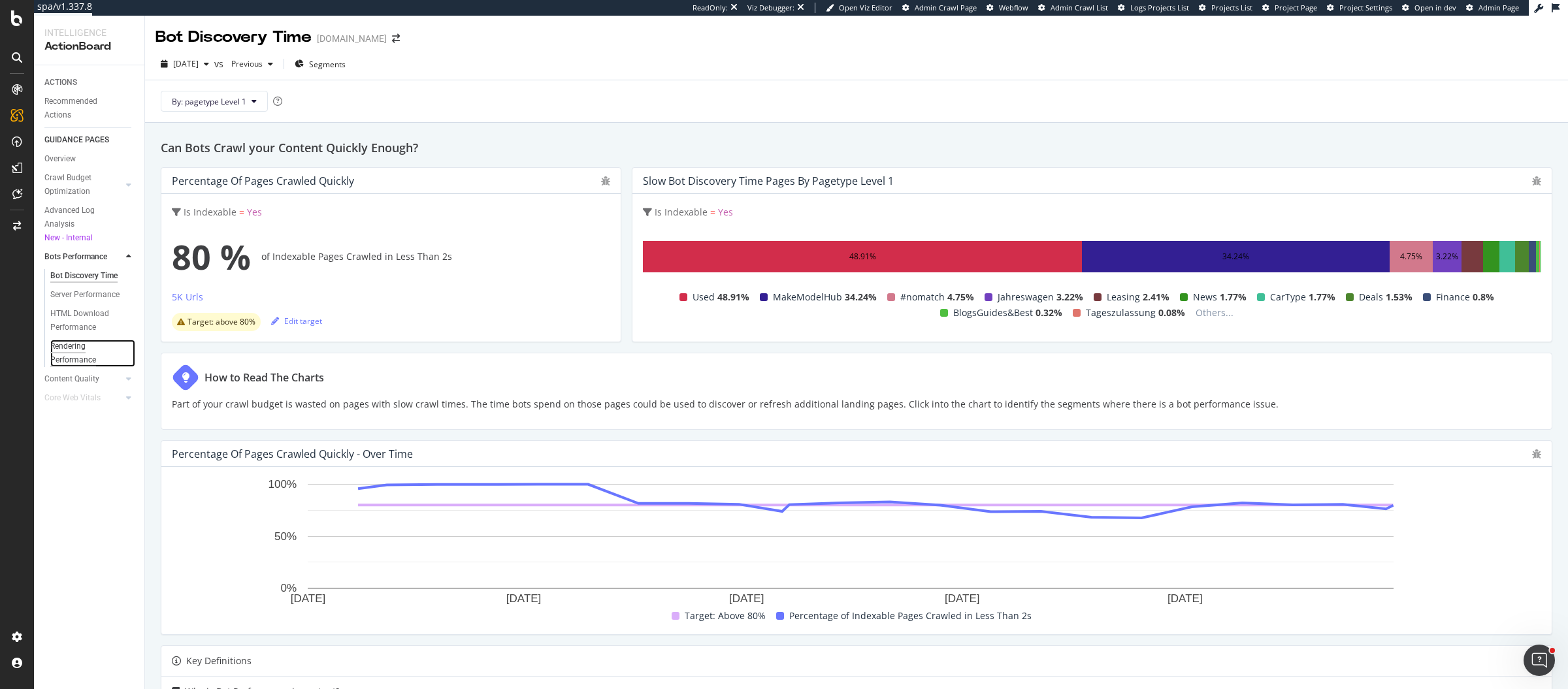
click at [80, 355] on div "Rendering Performance" at bounding box center [87, 353] width 73 height 28
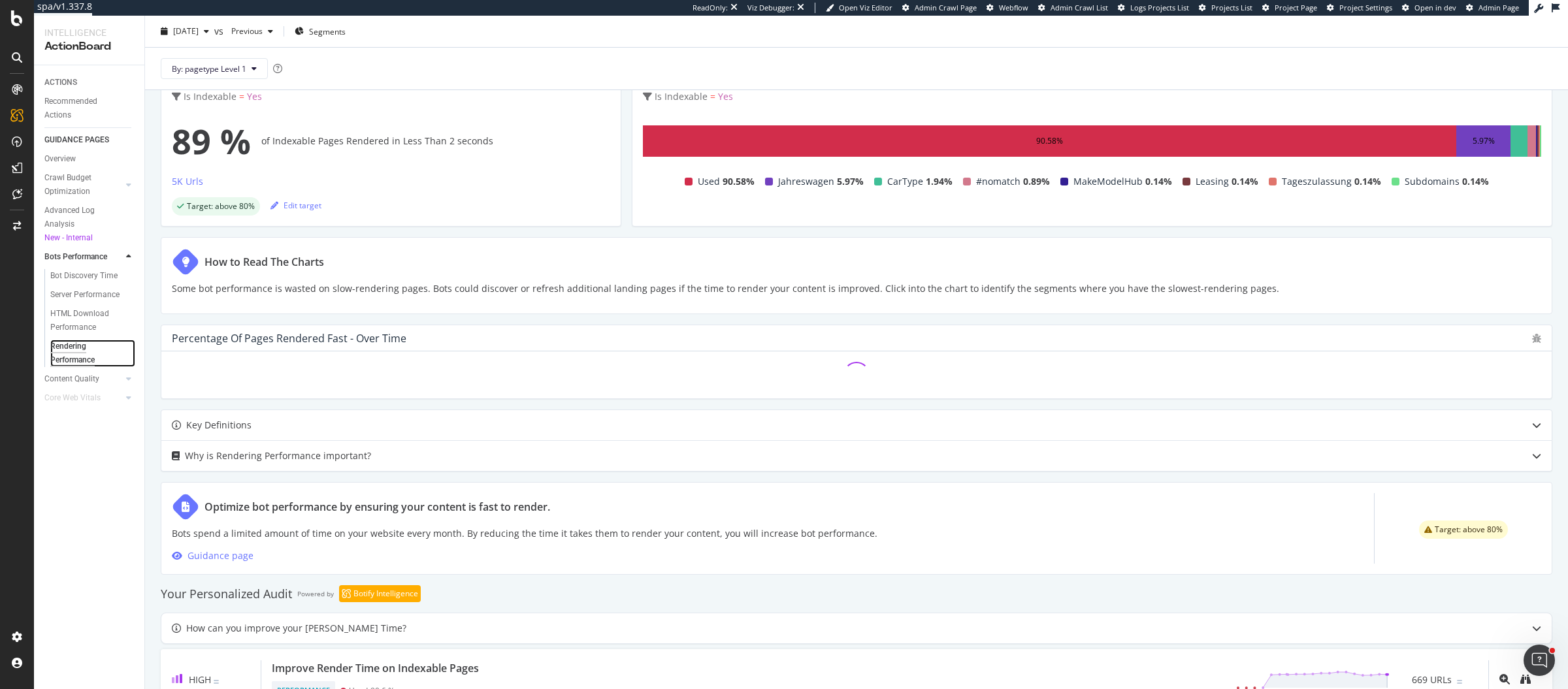
scroll to position [159, 0]
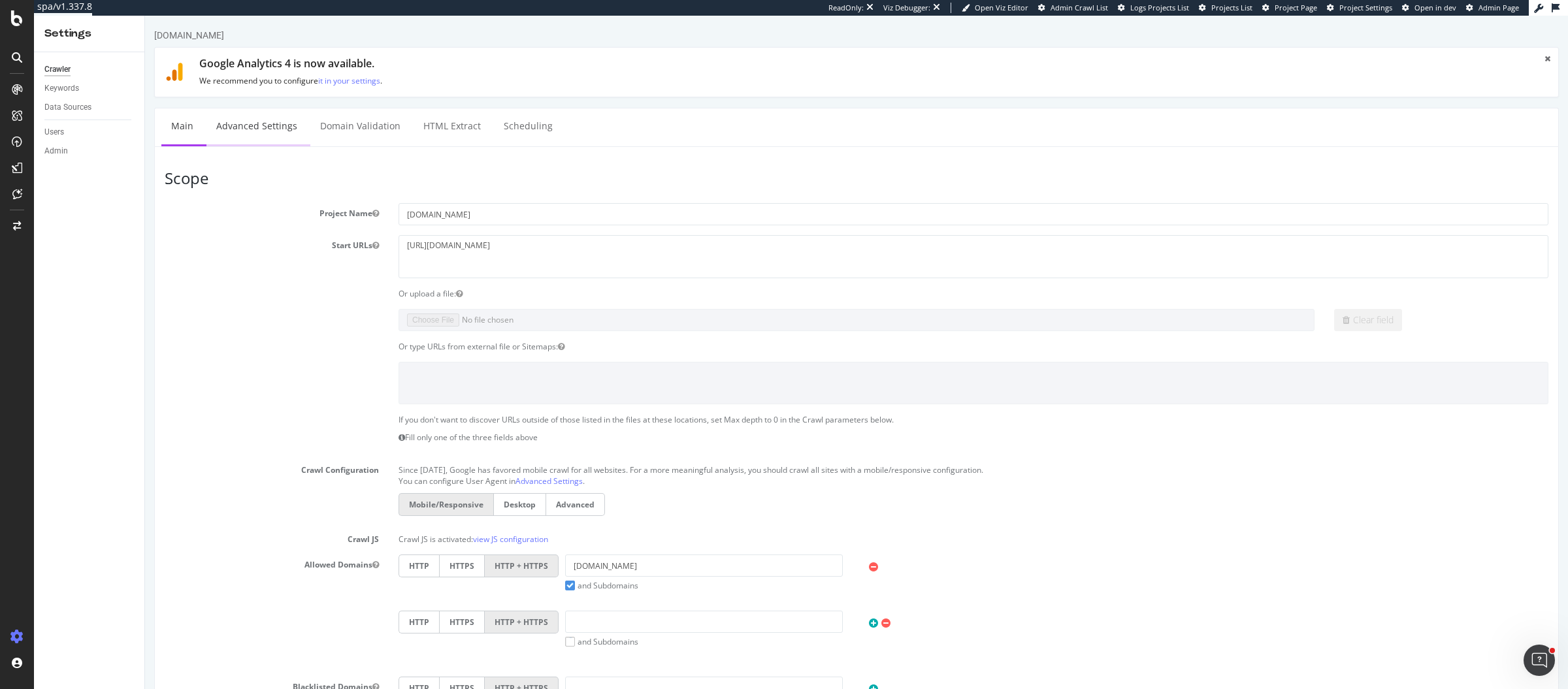
click at [263, 121] on link "Advanced Settings" at bounding box center [257, 126] width 101 height 36
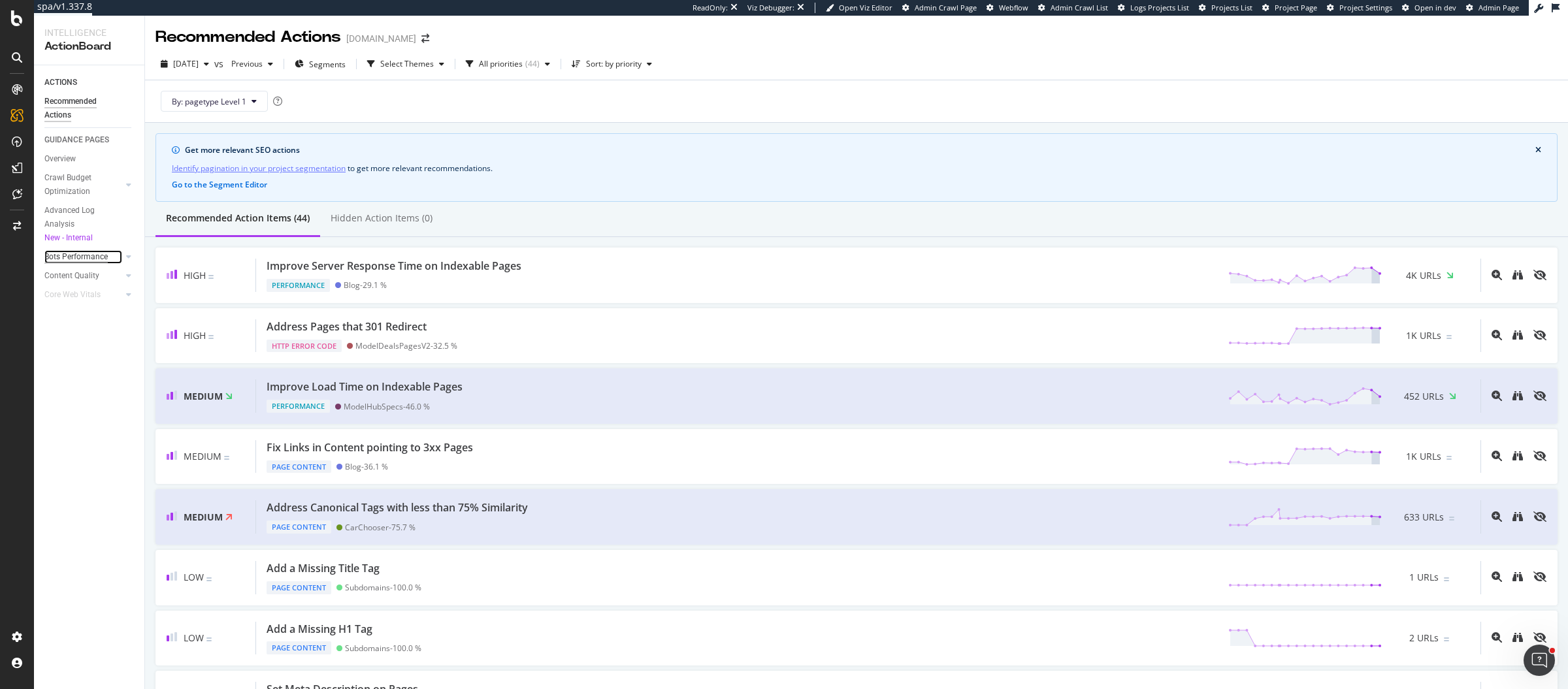
click at [89, 257] on div "Bots Performance" at bounding box center [76, 257] width 63 height 13
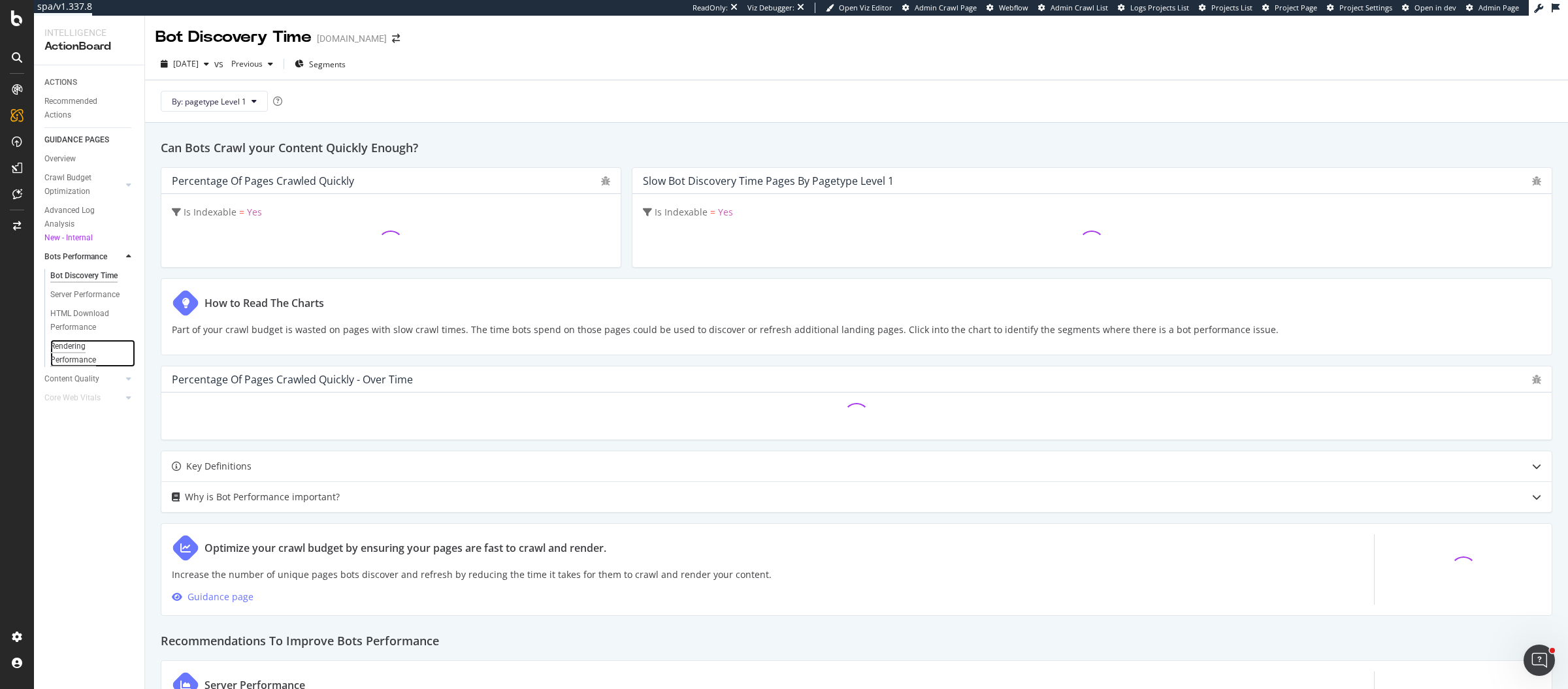
click at [80, 356] on div "Rendering Performance" at bounding box center [87, 353] width 73 height 28
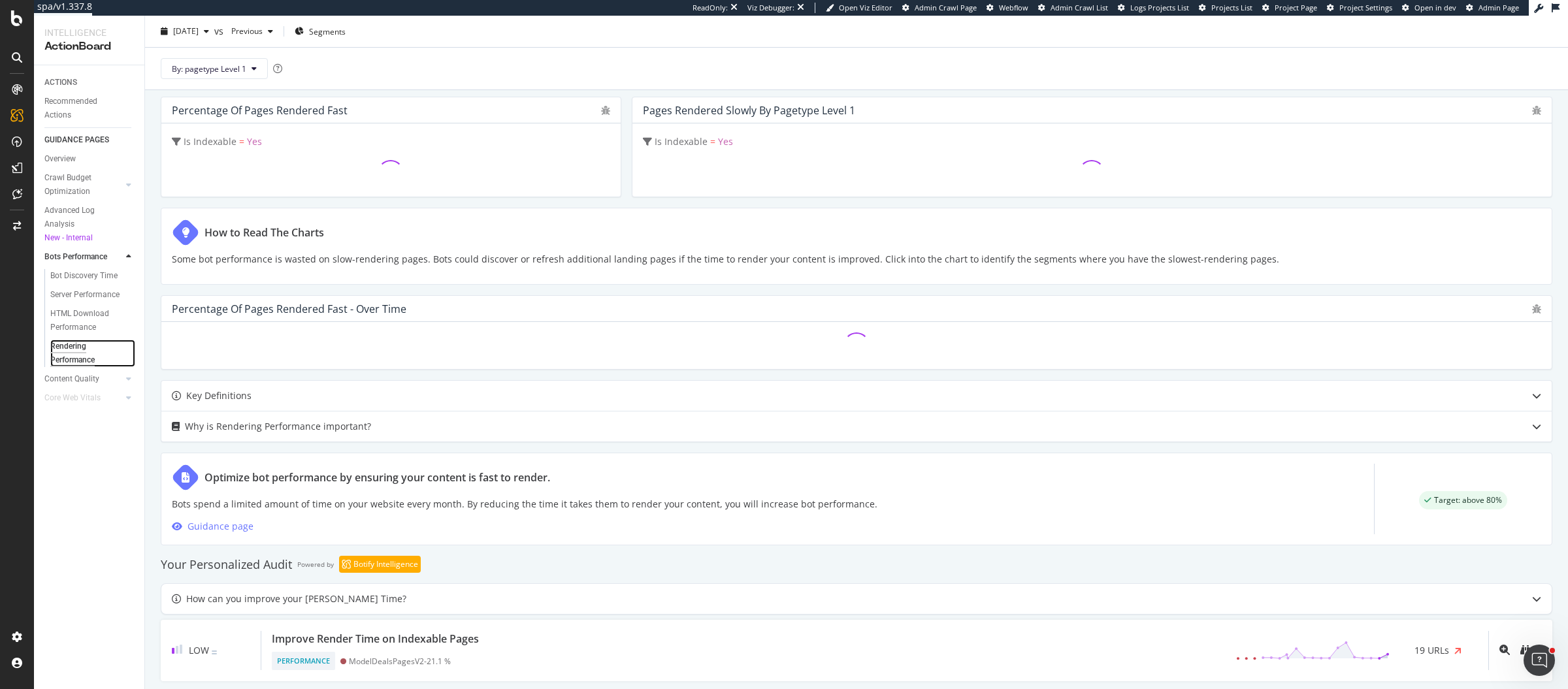
scroll to position [122, 0]
